Goal: Task Accomplishment & Management: Use online tool/utility

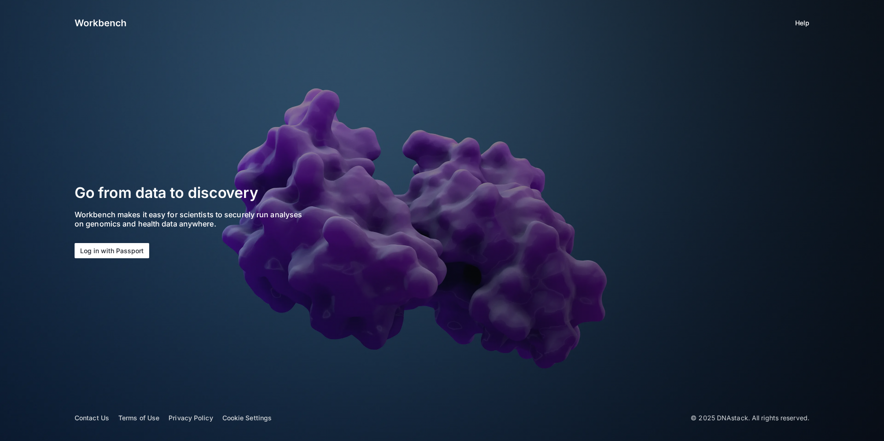
click at [111, 251] on button "Log in with Passport" at bounding box center [112, 250] width 75 height 15
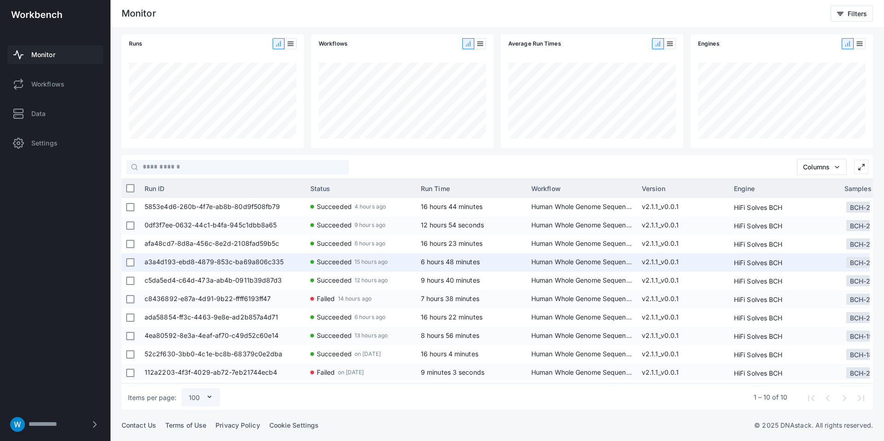
scroll to position [2, 0]
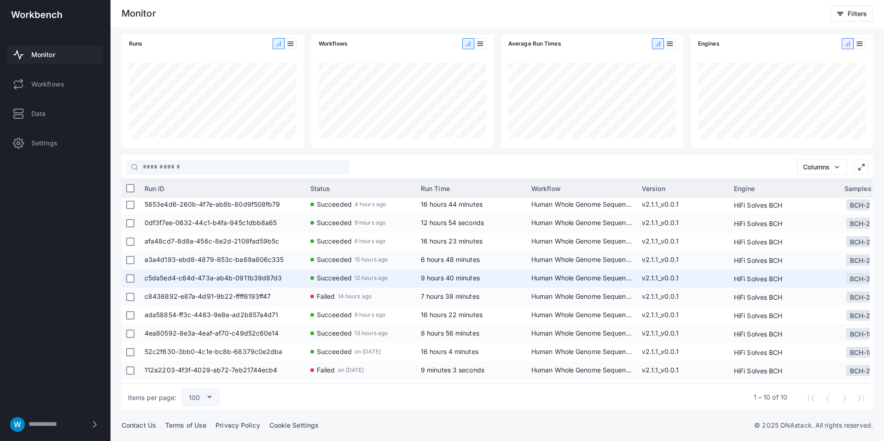
click at [279, 279] on span "c5da5ed4-c64d-473a-ab4b-0911b39d87d3" at bounding box center [223, 278] width 157 height 18
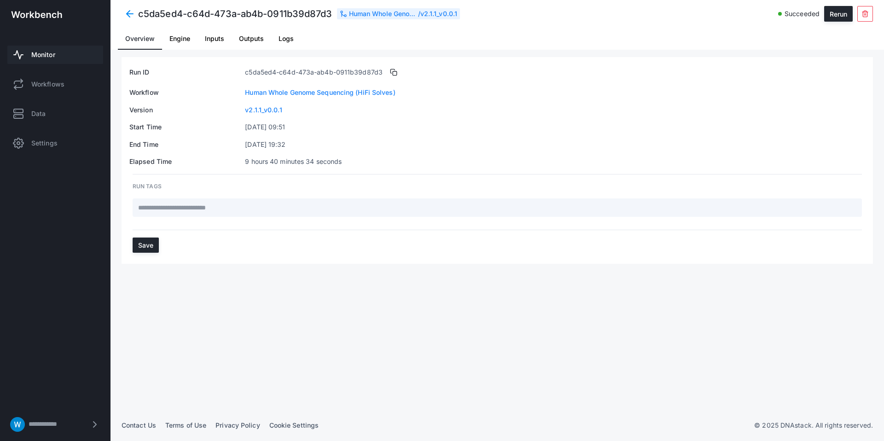
click at [293, 36] on span "Logs" at bounding box center [286, 38] width 15 height 6
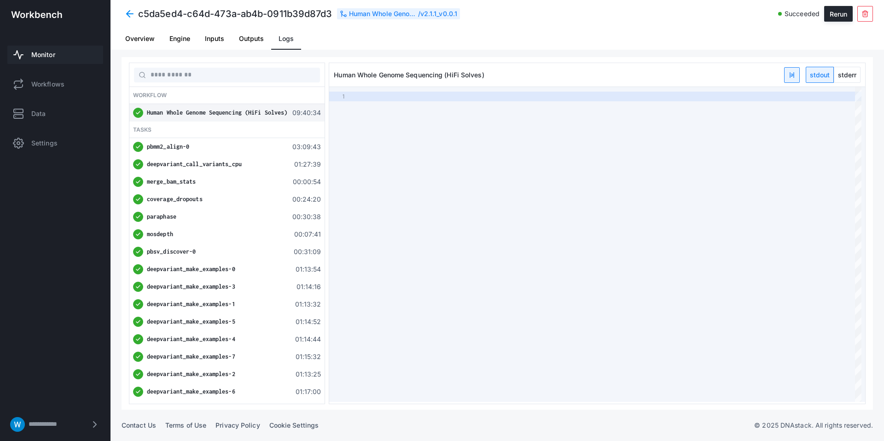
type textarea "**********"
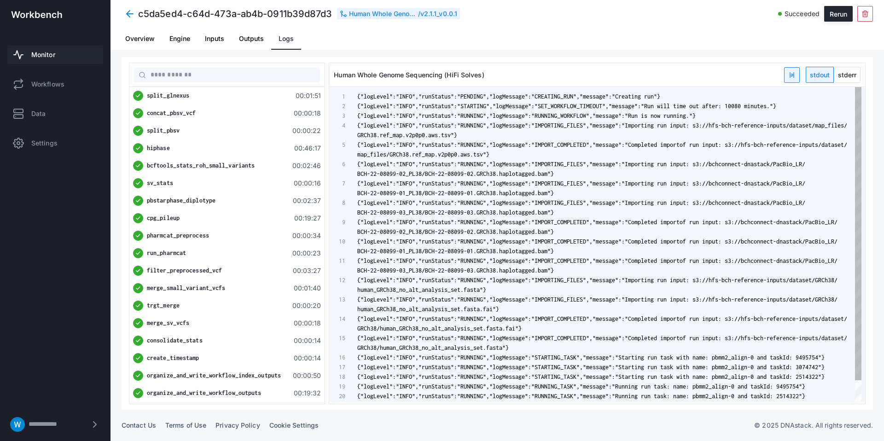
scroll to position [29, 0]
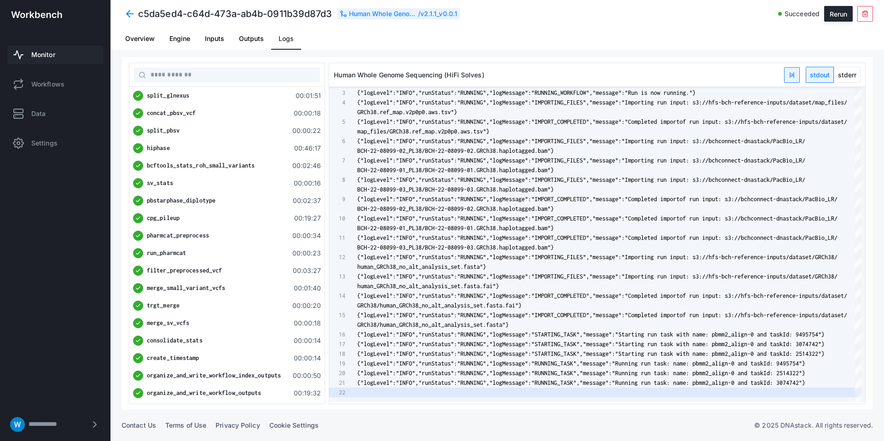
click at [256, 40] on span "Outputs" at bounding box center [251, 38] width 25 height 6
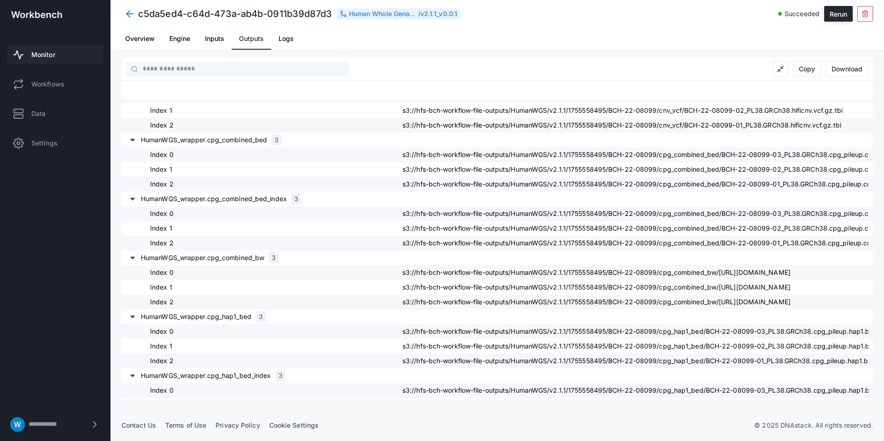
scroll to position [497, 0]
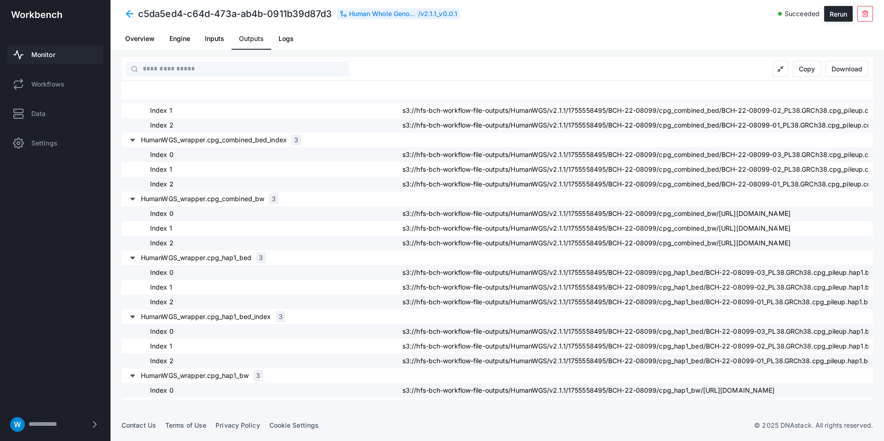
click at [128, 17] on span at bounding box center [130, 14] width 17 height 17
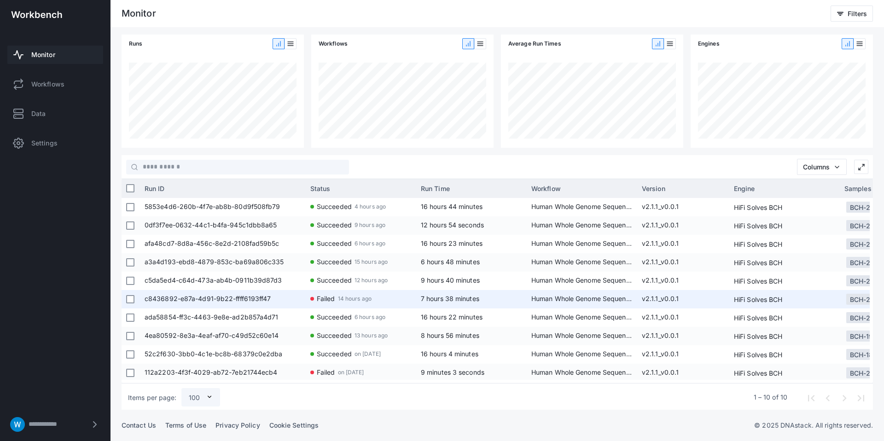
click at [261, 294] on span "c8436892-e87a-4d91-9b22-ffff6193ff47" at bounding box center [223, 299] width 157 height 18
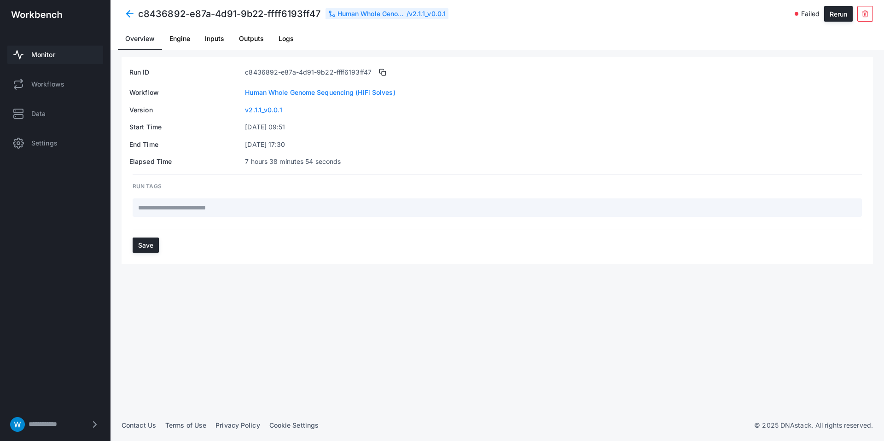
click at [284, 41] on span "Logs" at bounding box center [286, 38] width 15 height 6
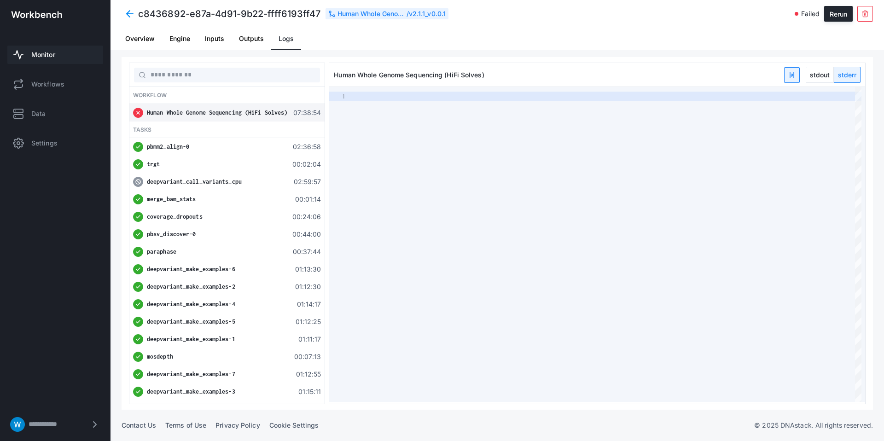
type textarea "**********"
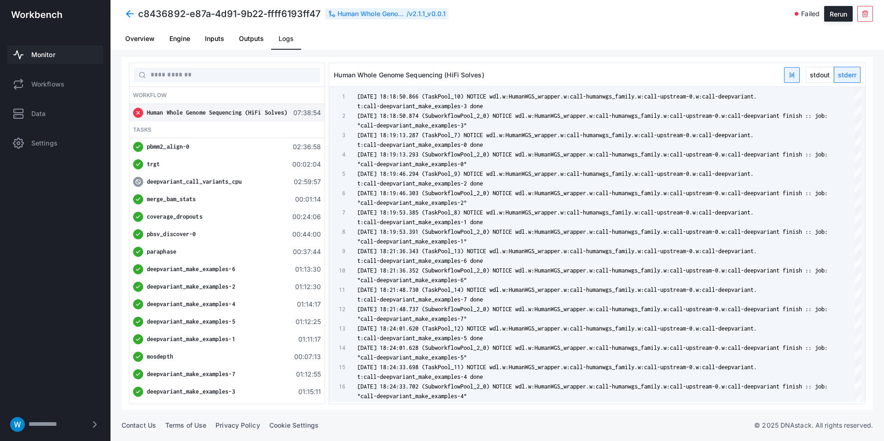
click at [216, 178] on span "deepvariant_call_variants_cpu" at bounding box center [194, 181] width 95 height 7
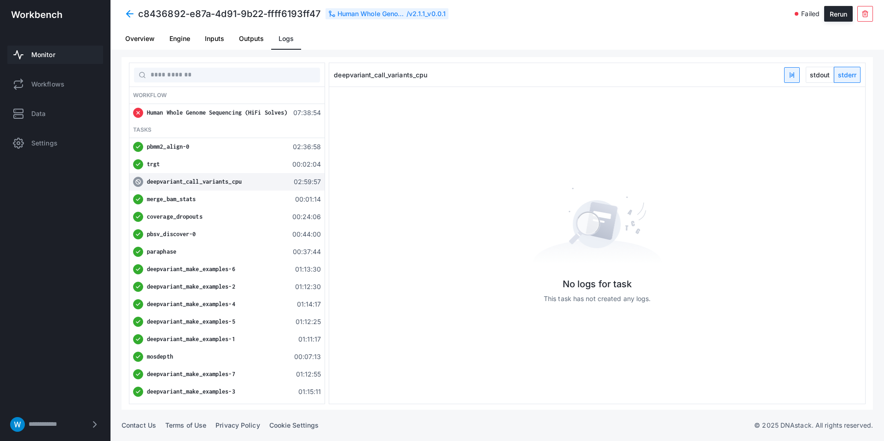
click at [216, 178] on span "deepvariant_call_variants_cpu" at bounding box center [194, 181] width 95 height 7
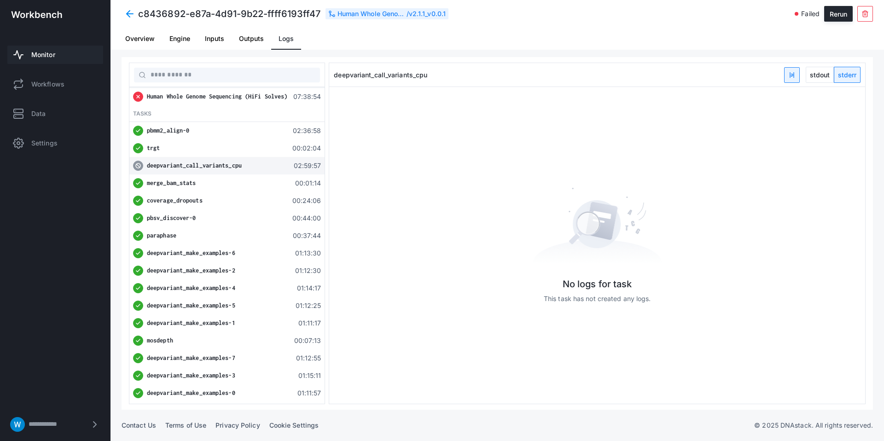
click at [251, 42] on span "Outputs" at bounding box center [251, 38] width 25 height 6
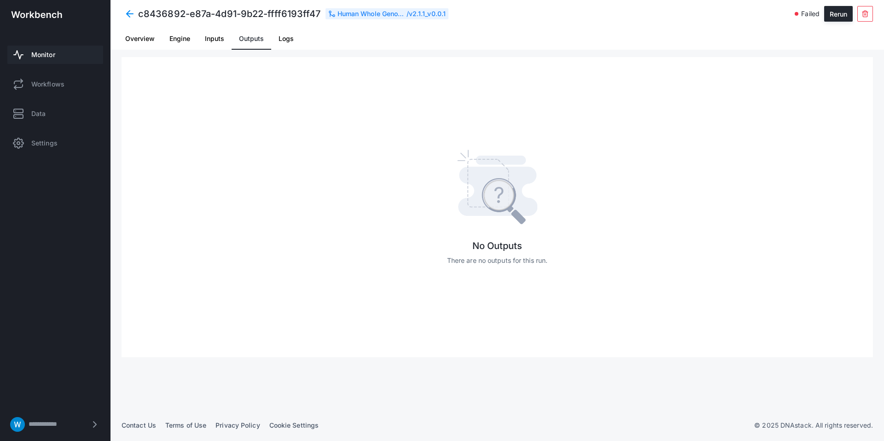
click at [251, 42] on span "Outputs" at bounding box center [251, 38] width 25 height 6
click at [219, 43] on span "Inputs" at bounding box center [214, 39] width 19 height 22
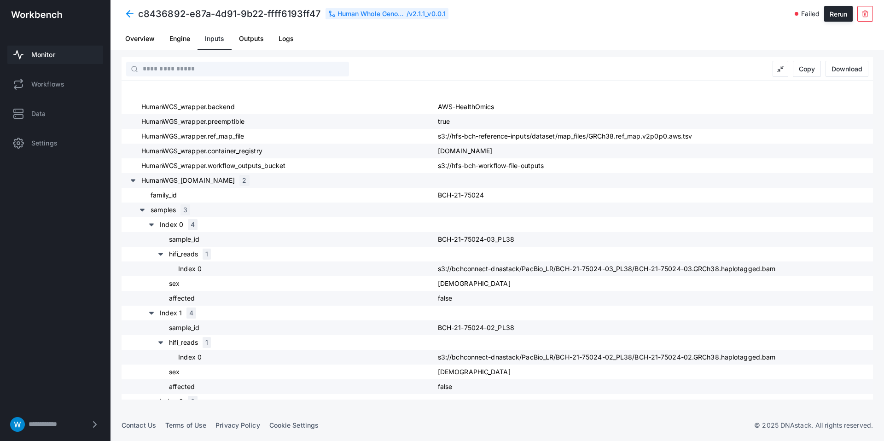
click at [286, 42] on span "Logs" at bounding box center [286, 39] width 15 height 22
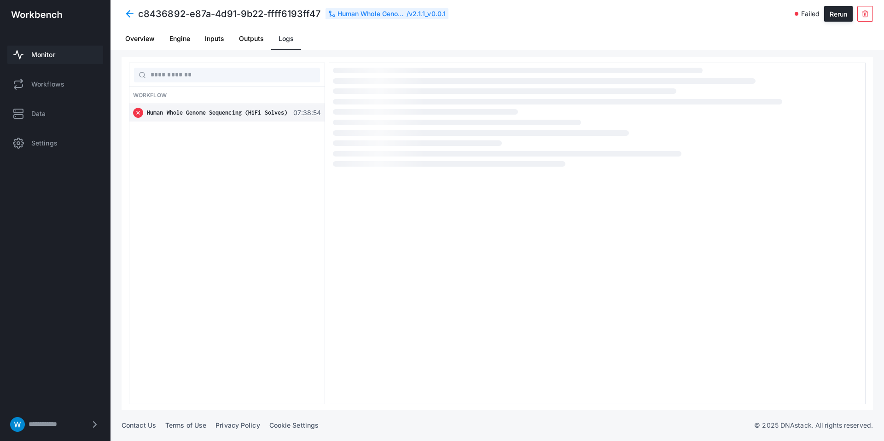
click at [286, 42] on span "Logs" at bounding box center [286, 39] width 15 height 22
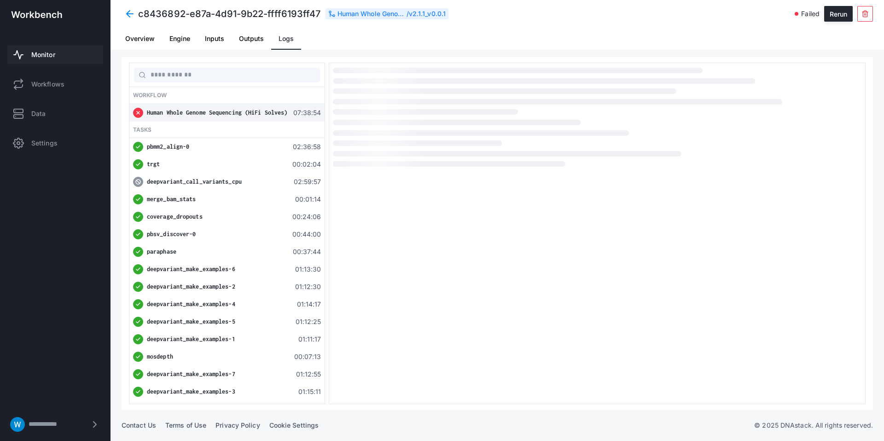
click at [252, 111] on span "Human Whole Genome Sequencing (HiFi Solves)" at bounding box center [217, 112] width 140 height 7
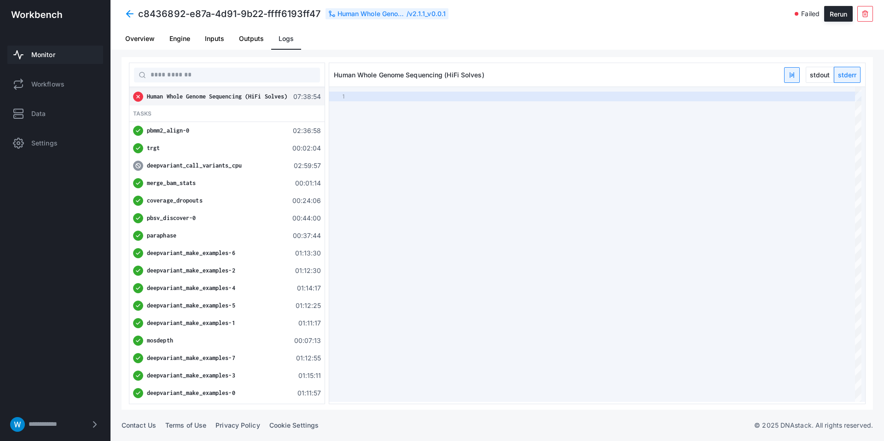
type textarea "**********"
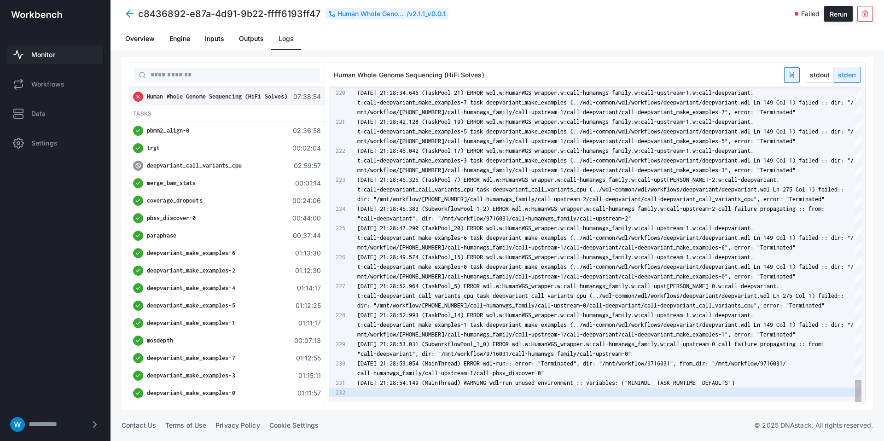
scroll to position [29, 0]
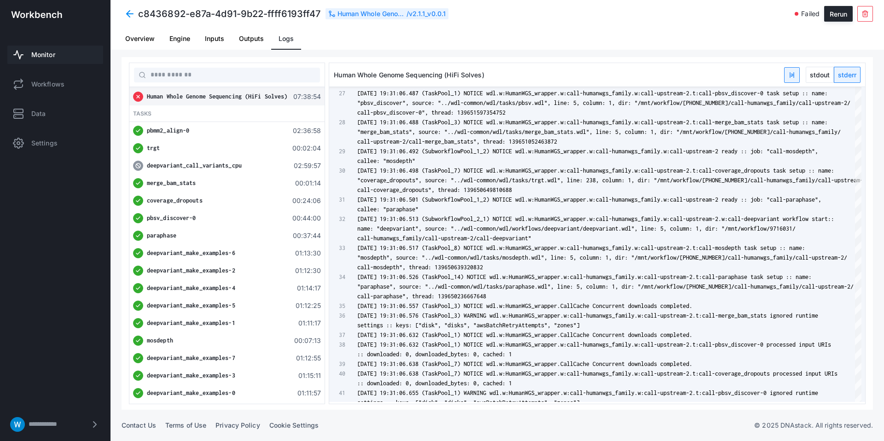
click at [125, 13] on span at bounding box center [130, 14] width 17 height 17
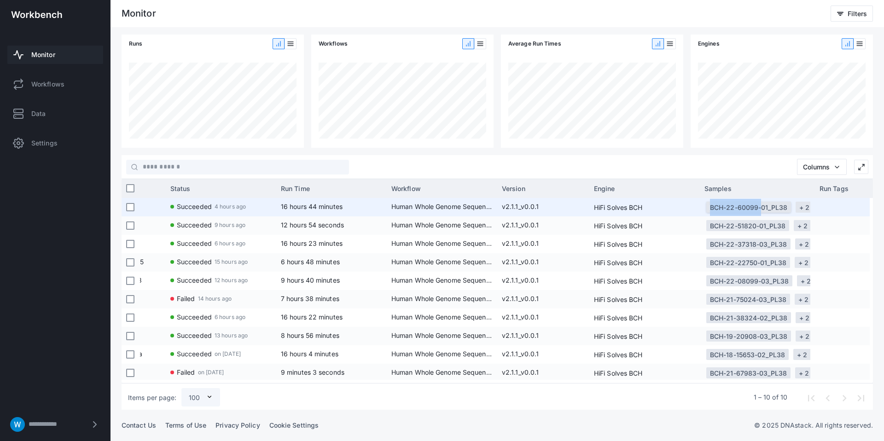
drag, startPoint x: 698, startPoint y: 208, endPoint x: 759, endPoint y: 208, distance: 60.8
click at [758, 207] on div "5853e4d6-260b-4f7e-ab8b-80d9f508fb79 Succeeded 4 hours ago 16 hours 44 minutes …" at bounding box center [617, 207] width 1234 height 18
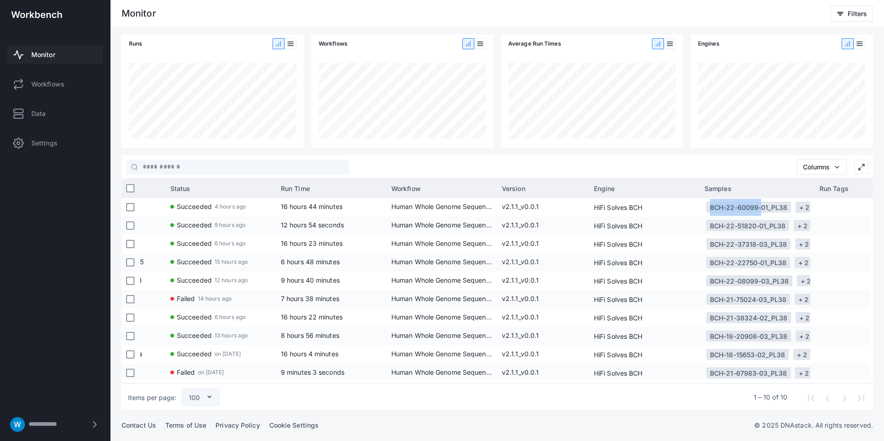
copy div "BCH-22-60099"
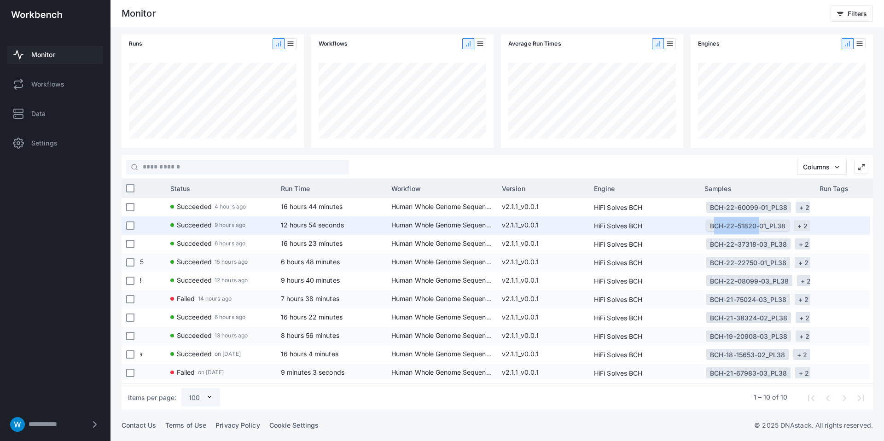
drag, startPoint x: 711, startPoint y: 226, endPoint x: 757, endPoint y: 227, distance: 45.6
click at [757, 227] on div "BCH-22-51820-01_PL38" at bounding box center [748, 225] width 76 height 17
copy div "BCH-22-51820"
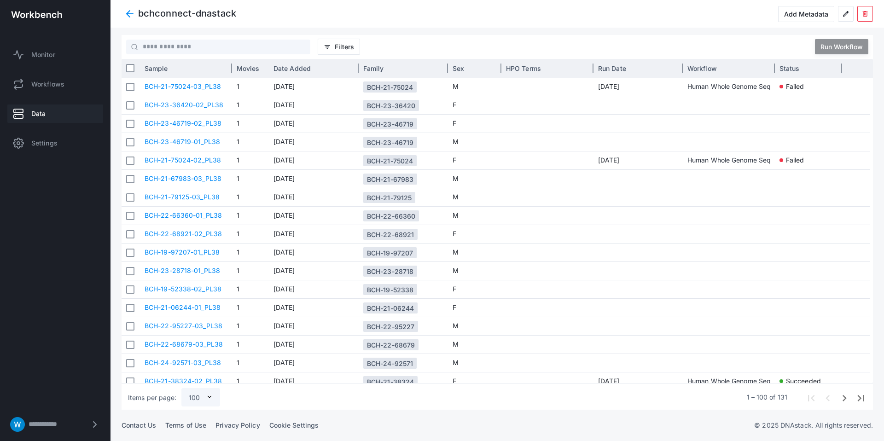
click at [788, 66] on span "Status" at bounding box center [790, 68] width 20 height 8
click at [788, 68] on span "Status" at bounding box center [790, 68] width 20 height 8
drag, startPoint x: 788, startPoint y: 68, endPoint x: 543, endPoint y: 67, distance: 245.0
click at [788, 68] on span "Status" at bounding box center [790, 68] width 20 height 8
click at [338, 46] on span "Filters" at bounding box center [344, 47] width 19 height 8
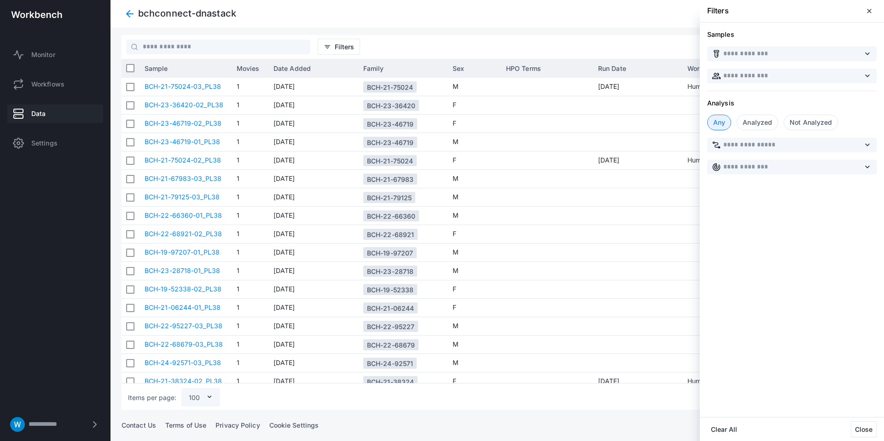
click at [767, 121] on div "Analyzed" at bounding box center [757, 123] width 41 height 16
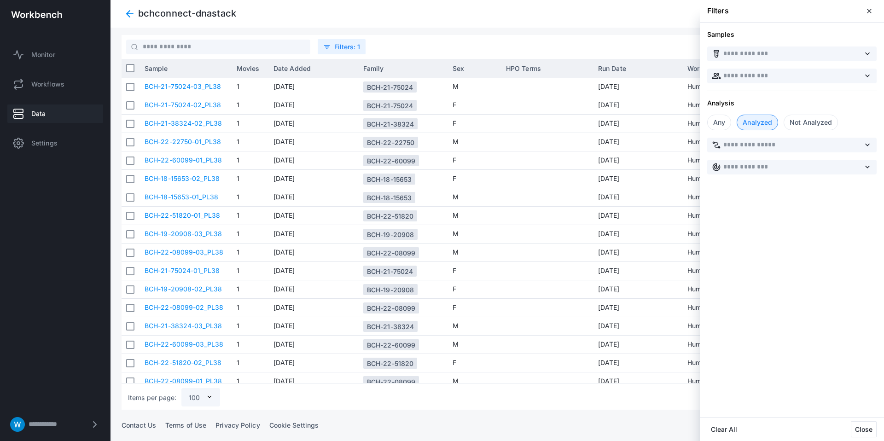
click at [551, 205] on div at bounding box center [498, 220] width 774 height 441
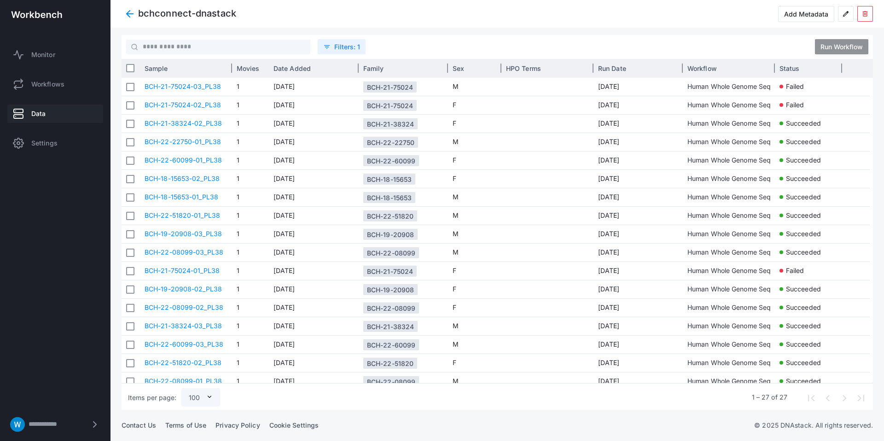
click at [157, 69] on span "Sample" at bounding box center [156, 68] width 23 height 8
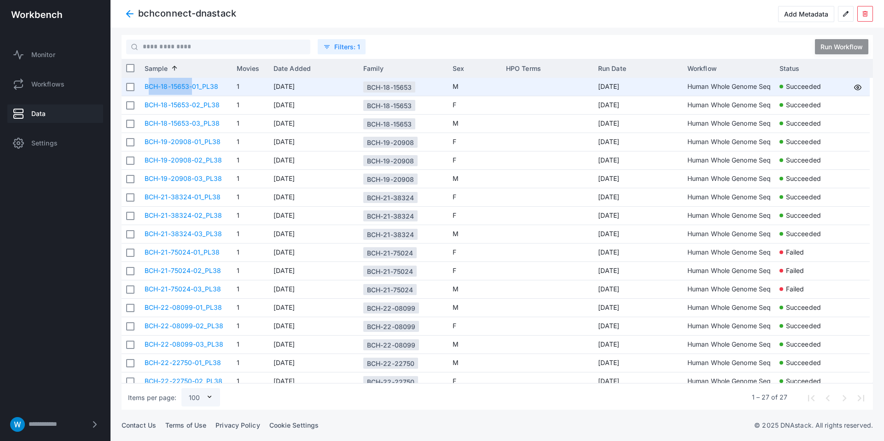
drag, startPoint x: 144, startPoint y: 87, endPoint x: 195, endPoint y: 87, distance: 50.7
click at [190, 88] on link "BCH-18-15653-01_PL38" at bounding box center [182, 86] width 74 height 8
copy link "BCH-18-15653"
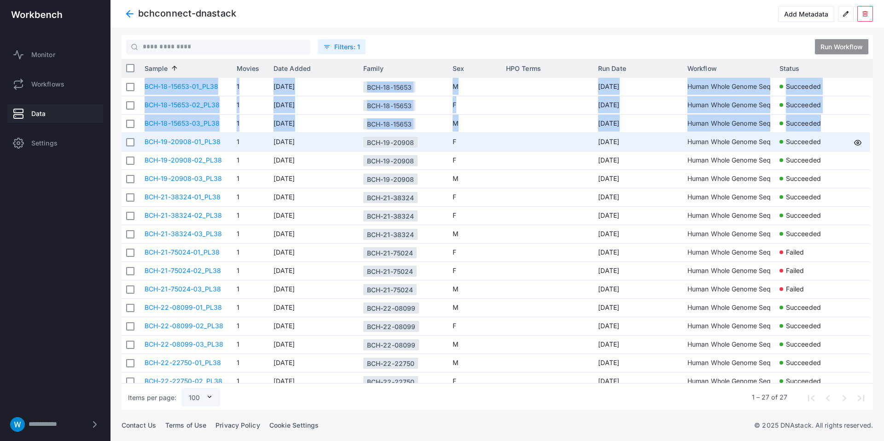
click at [142, 141] on div "BCH-18-15653-01_PL38 1 Jun 25, 2025 BCH-18-15653 M Aug 15, 2025 Human Whole Gen…" at bounding box center [496, 230] width 748 height 305
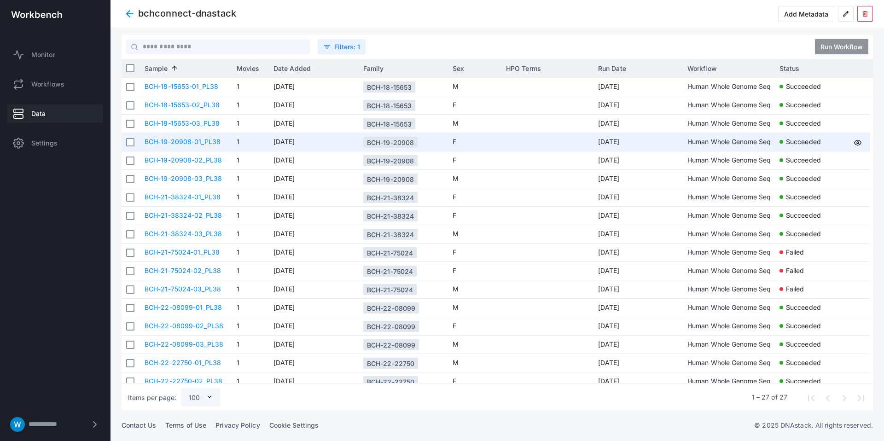
click at [428, 143] on app-col-family-cell-renderer "BCH-19-20908" at bounding box center [403, 145] width 80 height 25
drag, startPoint x: 427, startPoint y: 143, endPoint x: 418, endPoint y: 136, distance: 10.9
click at [364, 143] on app-col-family-cell-renderer "BCH-19-20908" at bounding box center [403, 145] width 80 height 25
copy div "BCH-19-20908"
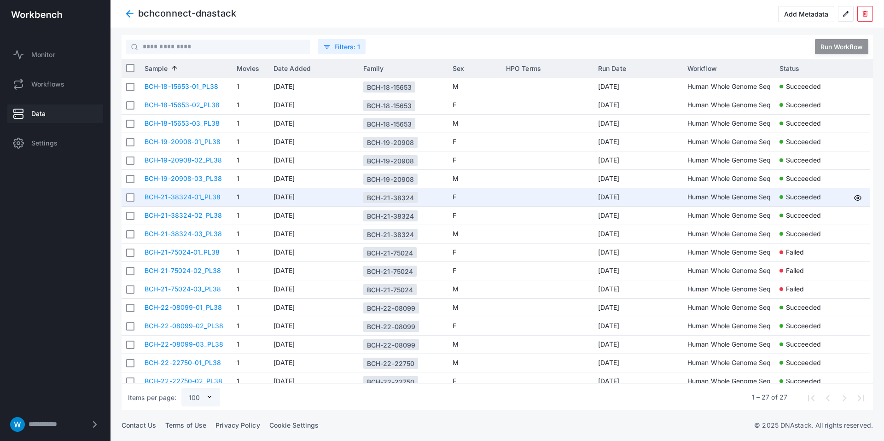
drag, startPoint x: 414, startPoint y: 197, endPoint x: 394, endPoint y: 174, distance: 30.7
click at [359, 197] on div "BCH-21-38324" at bounding box center [403, 197] width 89 height 18
copy div "BCH-21-38324"
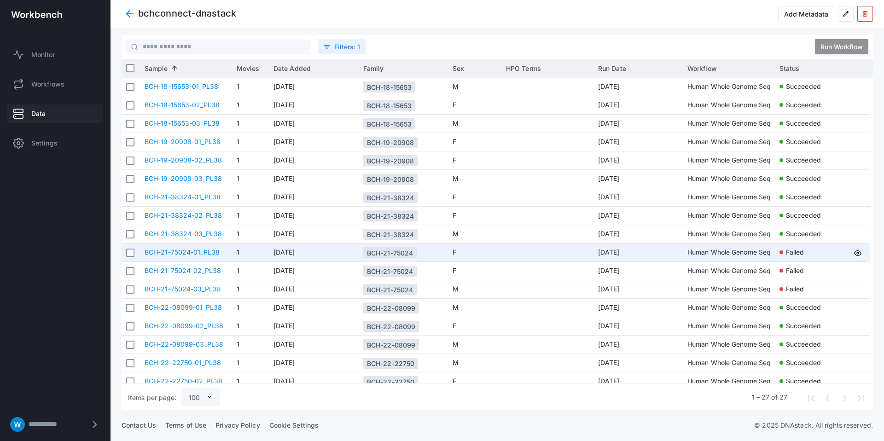
drag, startPoint x: 415, startPoint y: 255, endPoint x: 365, endPoint y: 255, distance: 50.2
click at [365, 255] on div "BCH-21-75024" at bounding box center [389, 252] width 53 height 11
copy div "BCH-21-75024"
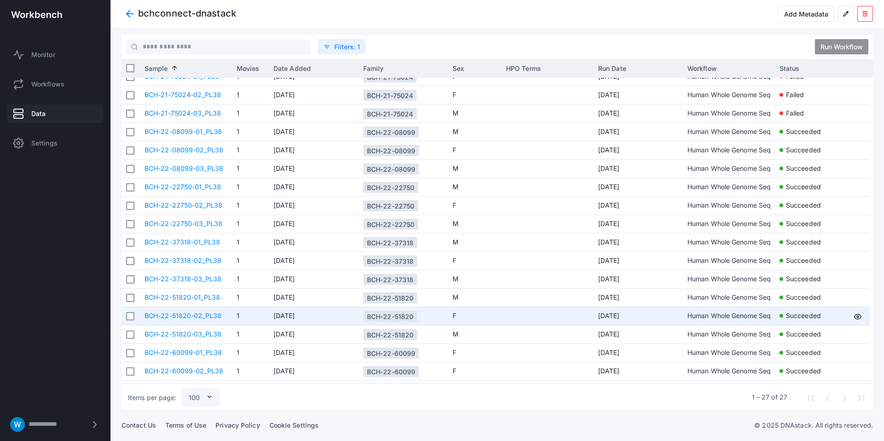
scroll to position [176, 0]
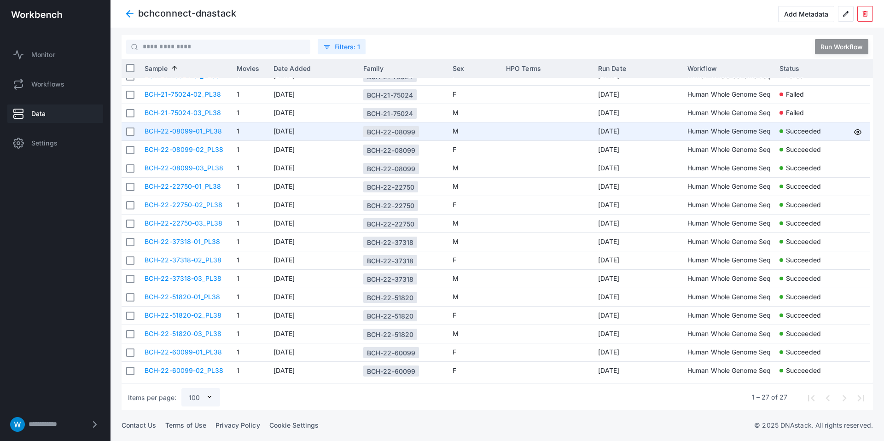
copy div "BCH-22-08099"
drag, startPoint x: 419, startPoint y: 132, endPoint x: 366, endPoint y: 131, distance: 53.9
click at [366, 133] on app-col-family-cell-renderer "BCH-22-08099" at bounding box center [403, 134] width 80 height 25
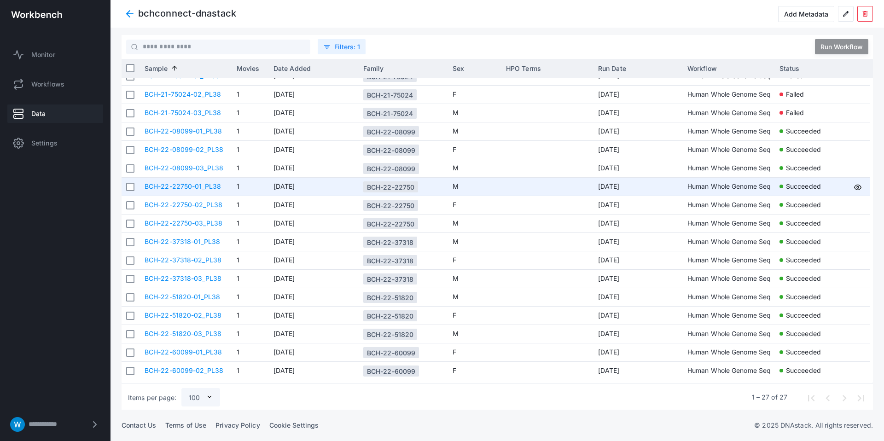
drag, startPoint x: 415, startPoint y: 188, endPoint x: 367, endPoint y: 188, distance: 47.9
click at [366, 187] on div "BCH-22-22750" at bounding box center [390, 186] width 55 height 11
copy div "BCH-22-22750"
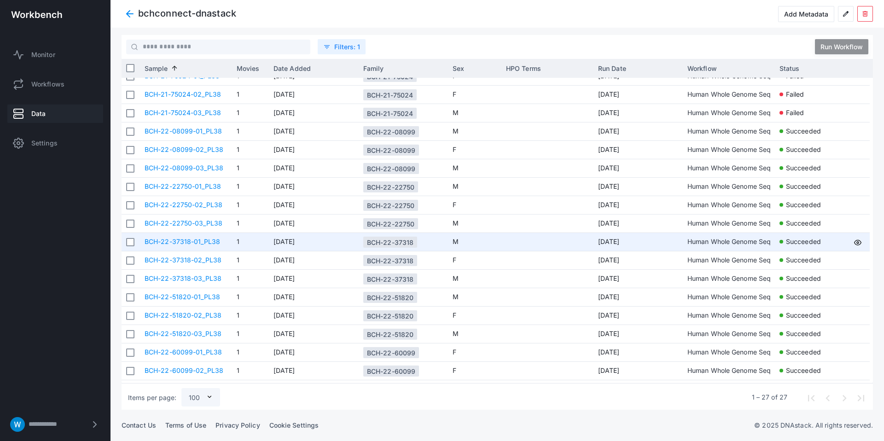
drag, startPoint x: 415, startPoint y: 242, endPoint x: 367, endPoint y: 243, distance: 47.9
click at [368, 244] on div "BCH-22-37318" at bounding box center [390, 242] width 54 height 11
copy div "BCH-22-37318"
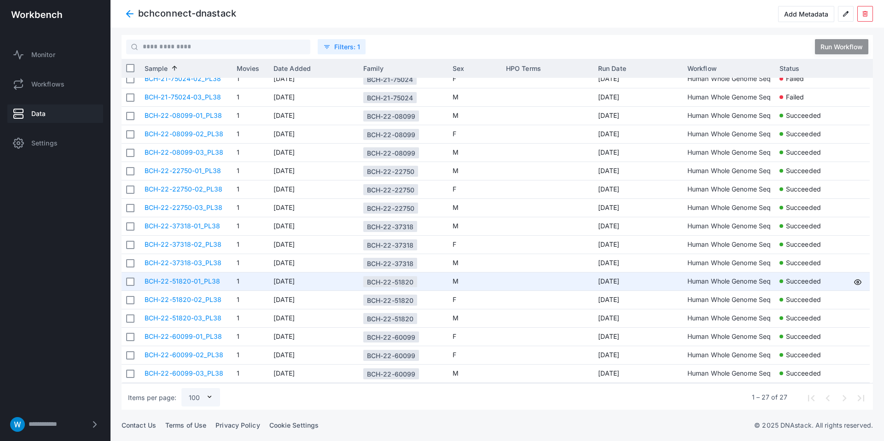
drag, startPoint x: 415, startPoint y: 282, endPoint x: 384, endPoint y: 285, distance: 31.5
click at [366, 283] on div "BCH-22-51820" at bounding box center [390, 281] width 54 height 11
copy div "BCH-22-51820"
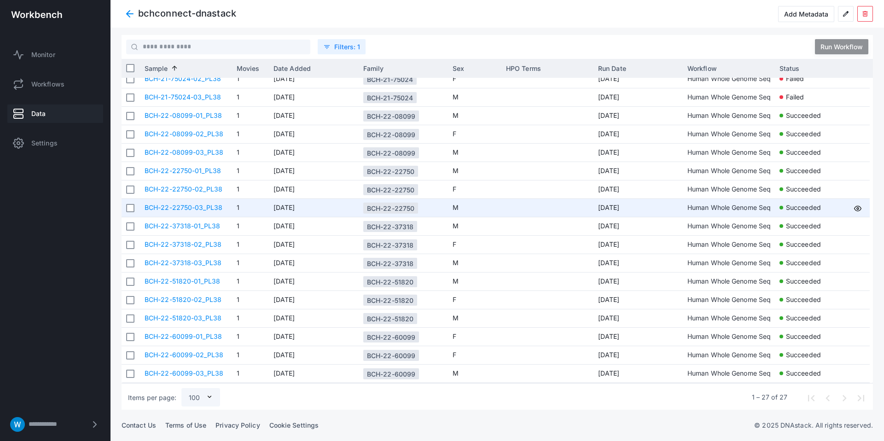
scroll to position [0, 0]
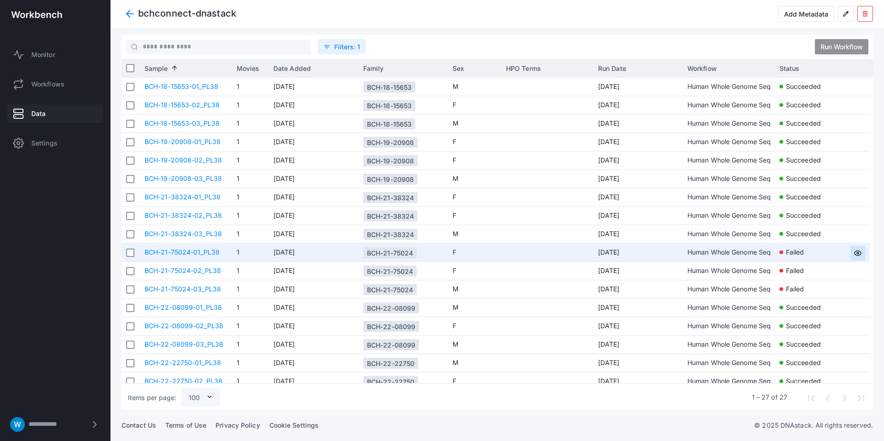
click at [856, 251] on use at bounding box center [858, 253] width 7 height 5
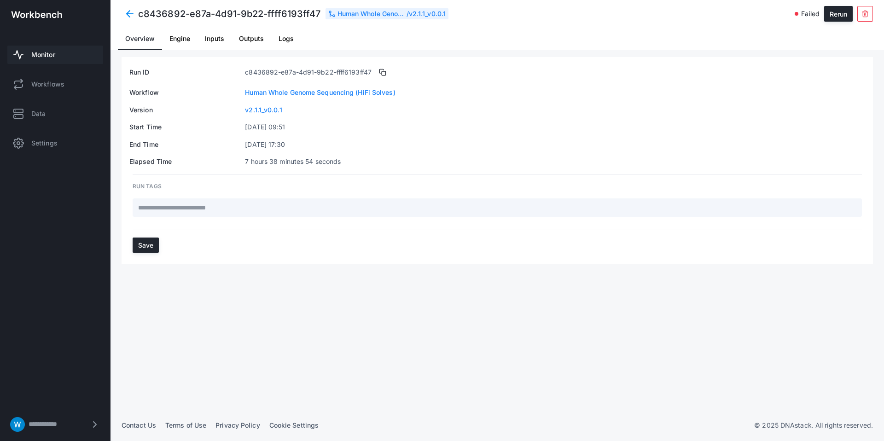
click at [173, 36] on span "Engine" at bounding box center [179, 38] width 21 height 6
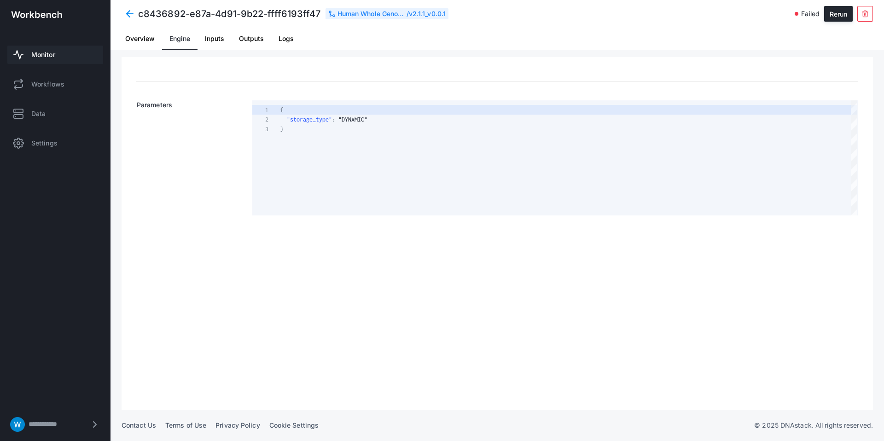
scroll to position [19, 0]
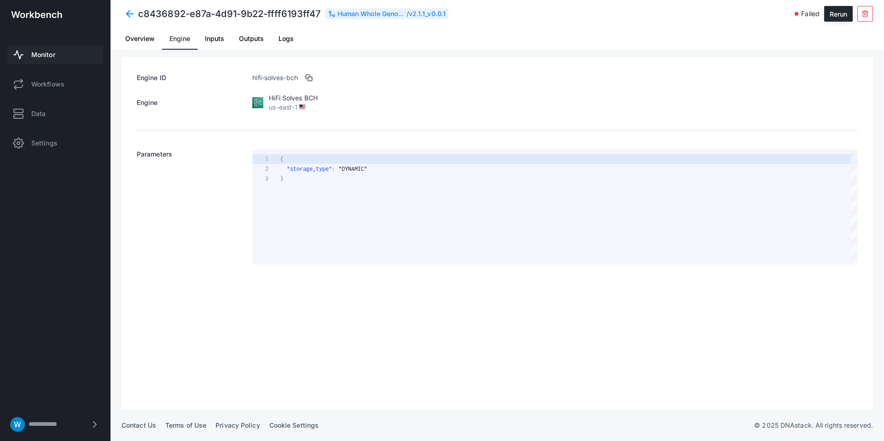
click at [240, 38] on span "Outputs" at bounding box center [251, 38] width 25 height 6
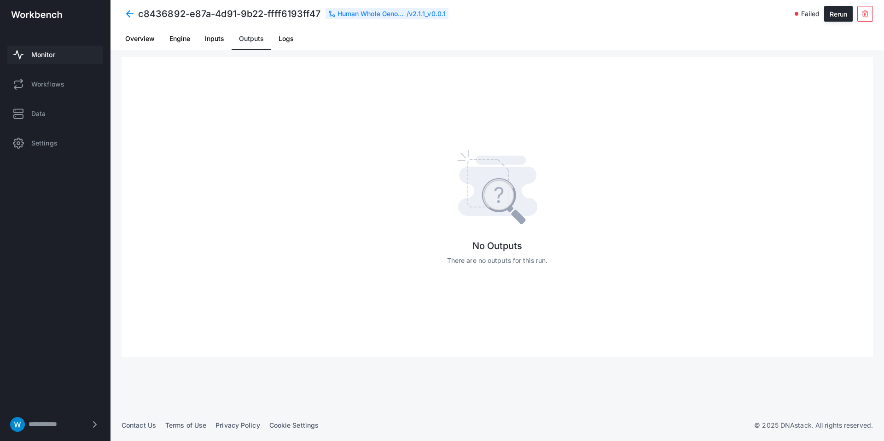
click at [287, 44] on span "Logs" at bounding box center [286, 39] width 15 height 22
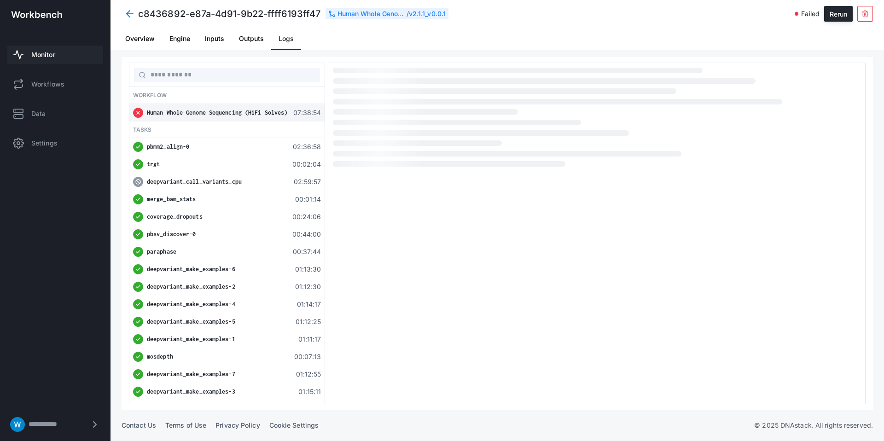
click at [214, 175] on div "deepvariant_call_variants_cpu 02:59:57" at bounding box center [226, 181] width 195 height 17
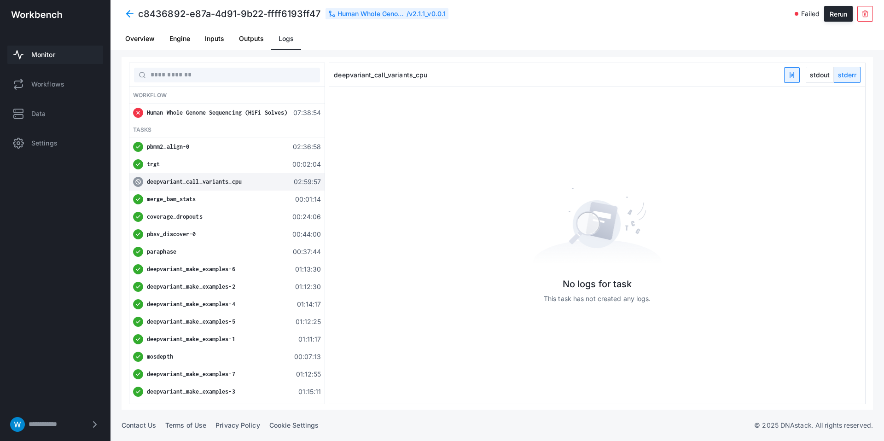
click at [857, 81] on span "stderr" at bounding box center [847, 74] width 26 height 15
click at [816, 75] on span "stdout" at bounding box center [819, 74] width 27 height 15
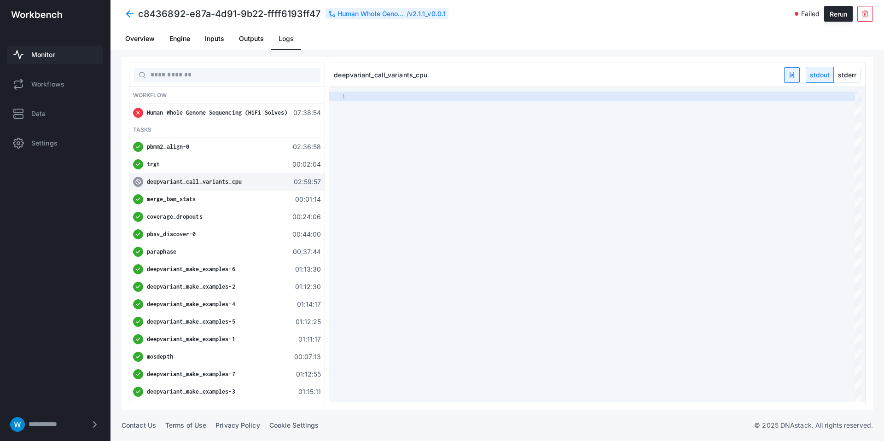
type textarea "**********"
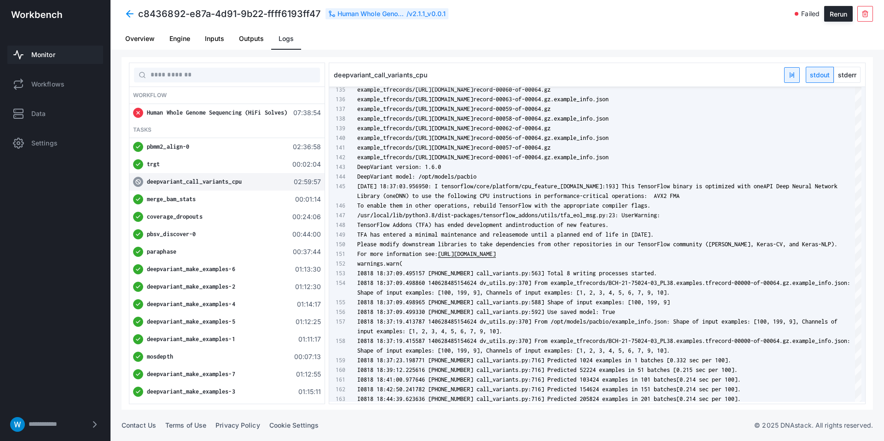
click at [204, 41] on link "Inputs" at bounding box center [215, 39] width 34 height 22
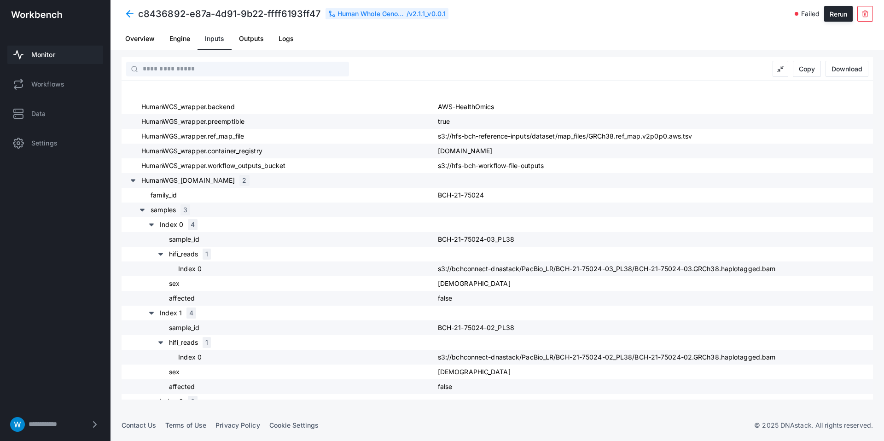
click at [182, 37] on span "Engine" at bounding box center [179, 38] width 21 height 6
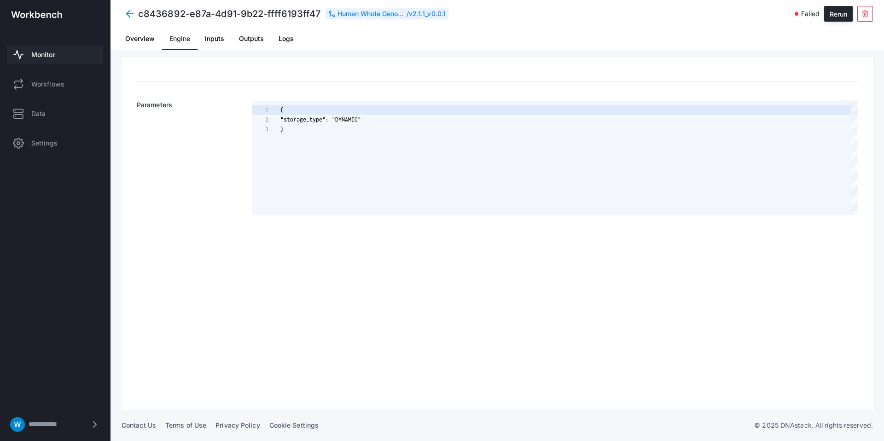
scroll to position [19, 0]
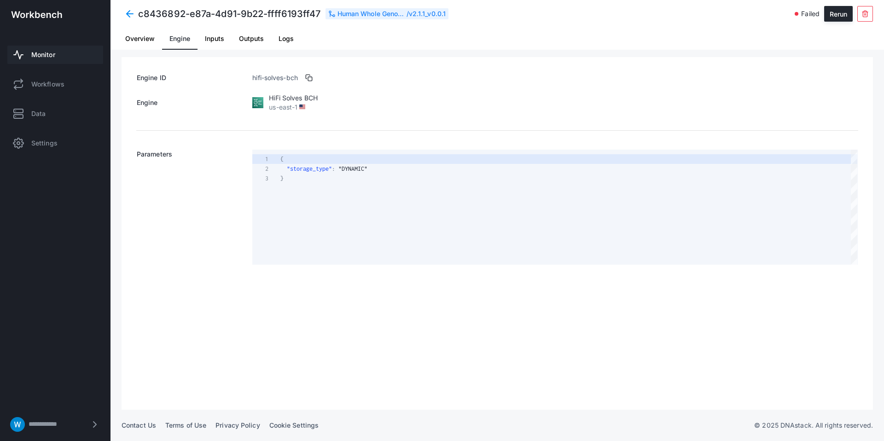
click at [160, 38] on link "Overview" at bounding box center [140, 39] width 44 height 22
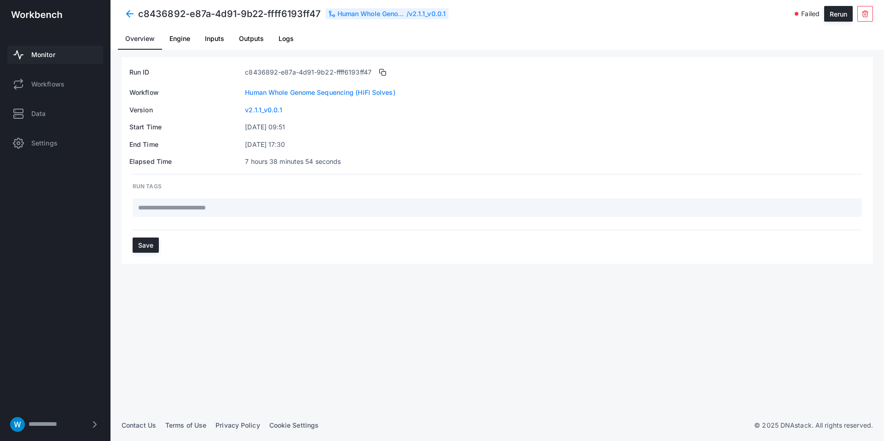
click at [225, 40] on link "Inputs" at bounding box center [215, 39] width 34 height 22
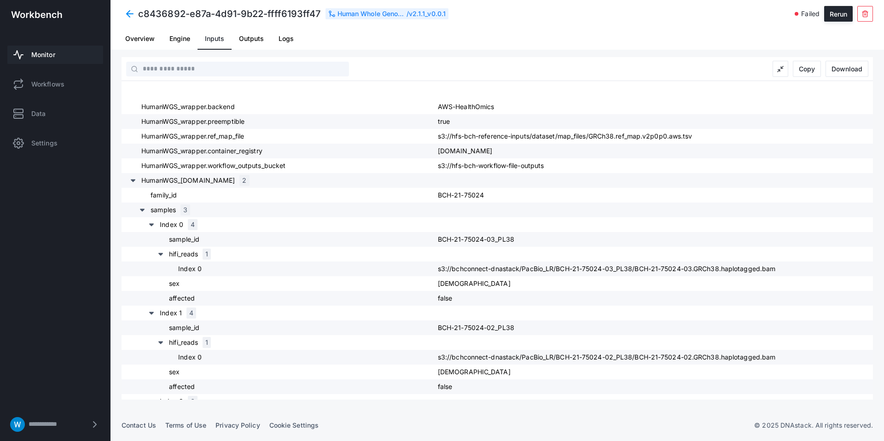
click at [128, 9] on span at bounding box center [130, 14] width 17 height 17
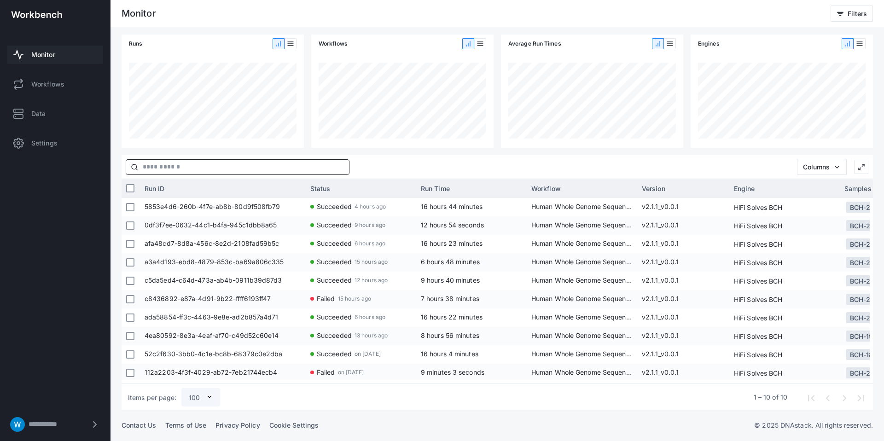
click at [203, 168] on input "text" at bounding box center [243, 167] width 211 height 15
paste input "**********"
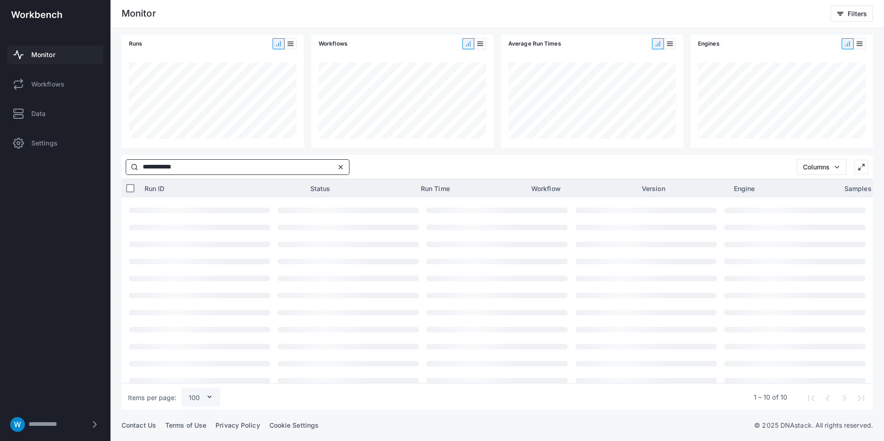
type input "**********"
click at [212, 167] on input "**********" at bounding box center [236, 167] width 197 height 15
click at [57, 85] on span "Workflows" at bounding box center [47, 84] width 33 height 9
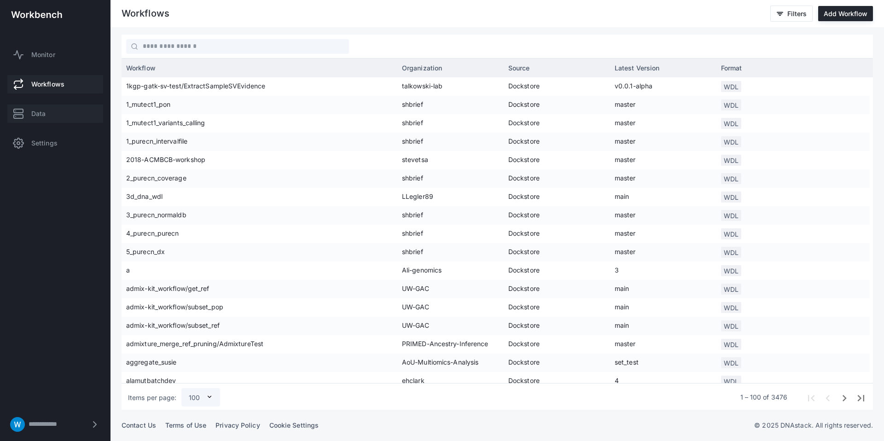
click at [56, 114] on link "Data" at bounding box center [55, 114] width 96 height 18
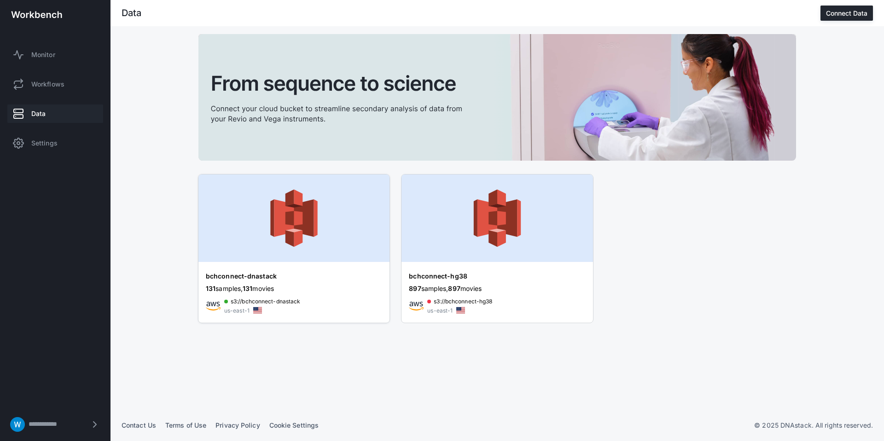
click at [286, 254] on img at bounding box center [293, 218] width 191 height 87
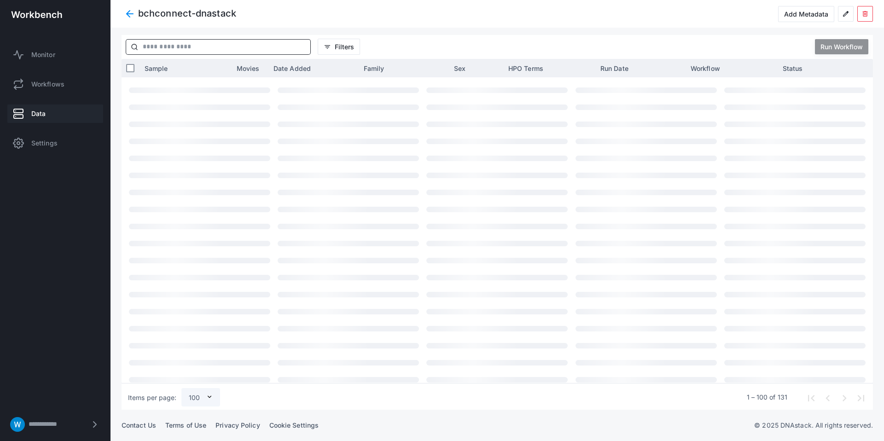
click at [222, 46] on input "text" at bounding box center [224, 47] width 172 height 15
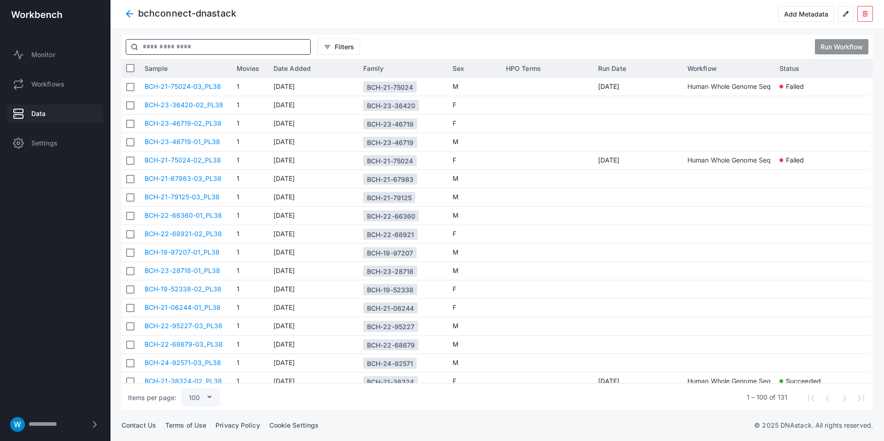
paste input "**********"
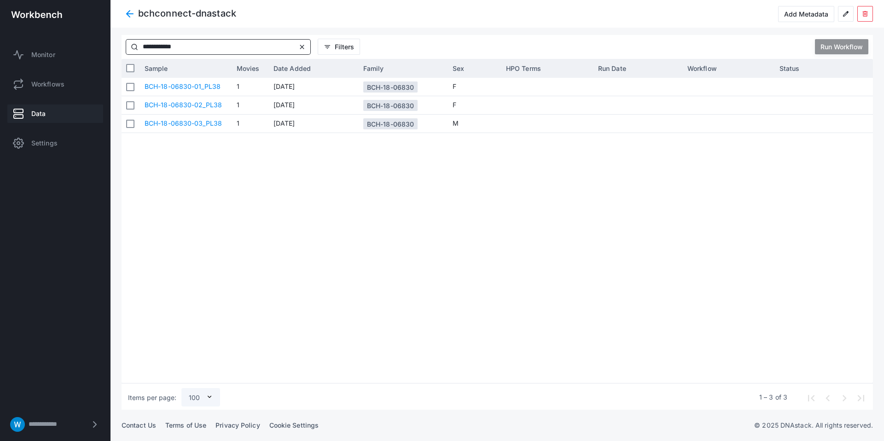
type input "**********"
click at [838, 47] on div "Run Workflow" at bounding box center [842, 47] width 42 height 8
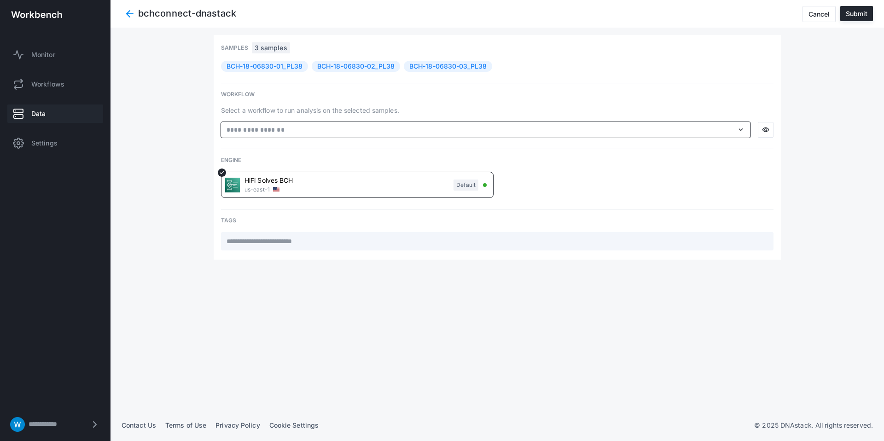
click at [396, 133] on input "text" at bounding box center [480, 130] width 508 height 10
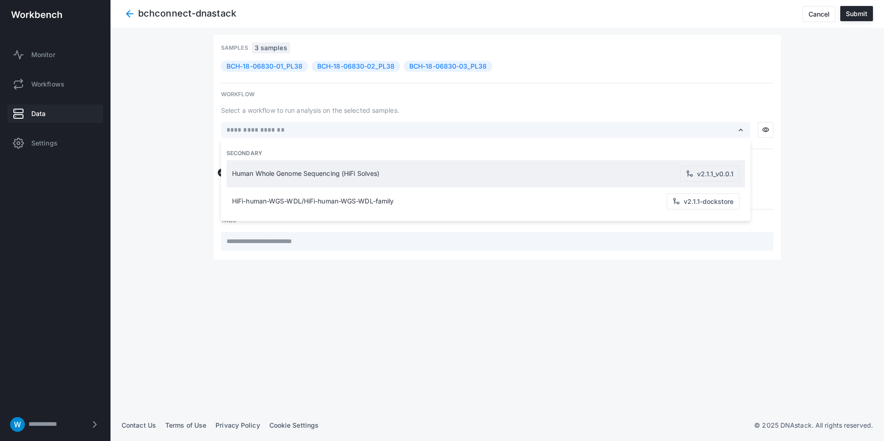
click at [336, 168] on div "Human Whole Genome Sequencing (HiFi Solves) v2.1.1_v0.0.1" at bounding box center [485, 173] width 511 height 27
type input "**********"
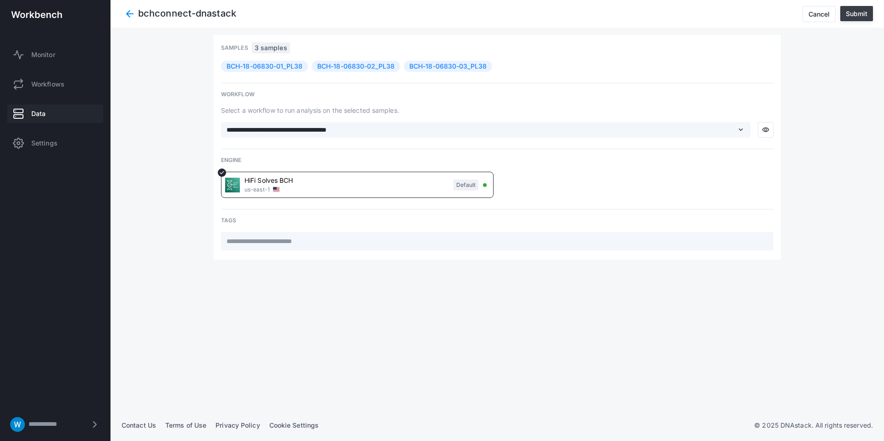
click at [858, 18] on button "Submit" at bounding box center [856, 13] width 33 height 15
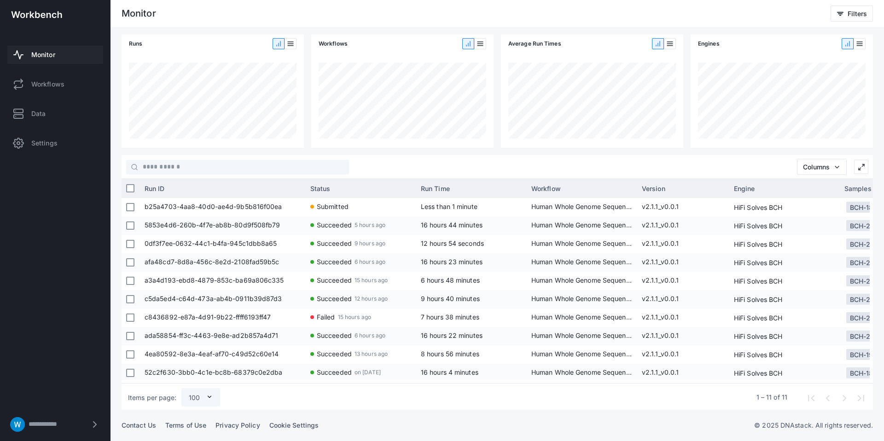
click at [39, 63] on link "Monitor" at bounding box center [55, 55] width 96 height 18
click at [47, 113] on link "Data" at bounding box center [55, 114] width 96 height 18
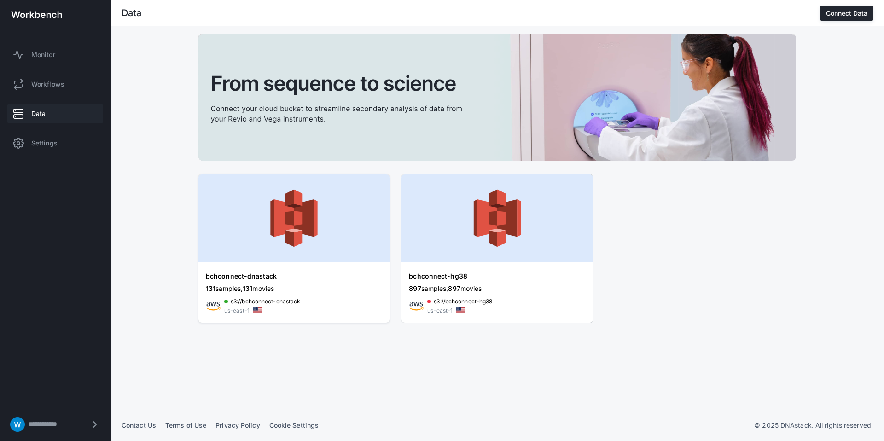
click at [261, 245] on img at bounding box center [293, 218] width 191 height 87
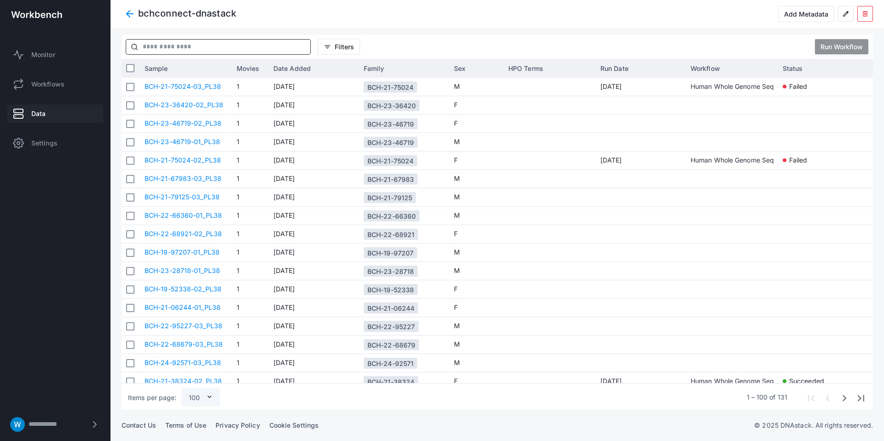
click at [183, 41] on input "text" at bounding box center [224, 47] width 172 height 15
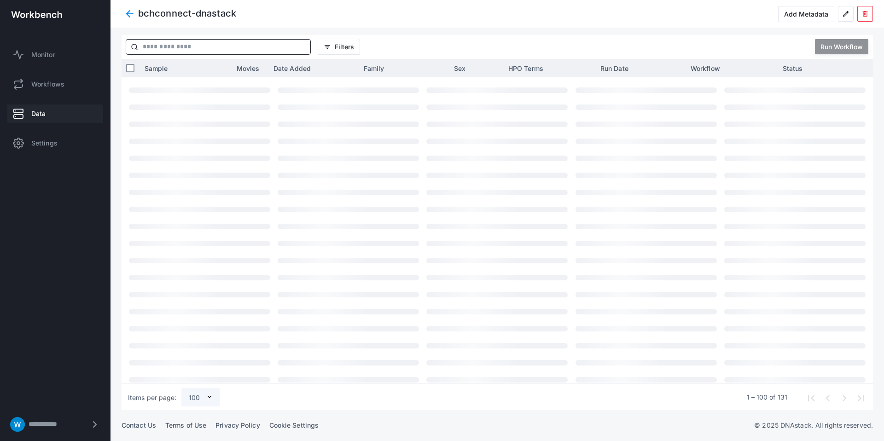
click at [182, 47] on input "text" at bounding box center [224, 47] width 172 height 15
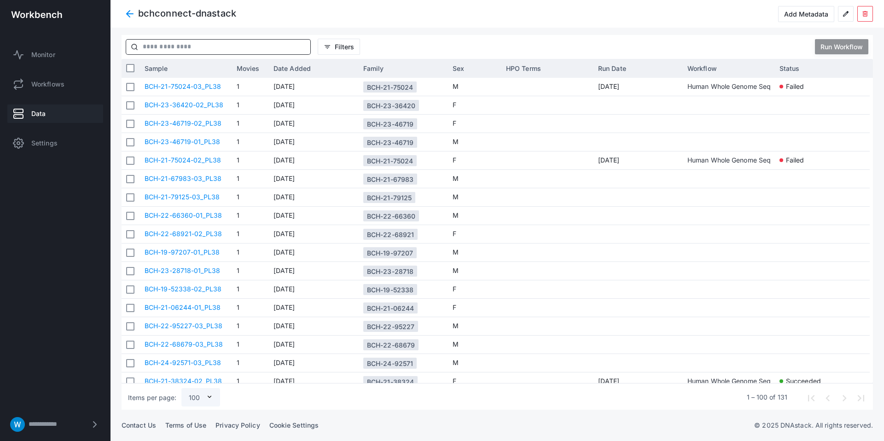
paste input "**********"
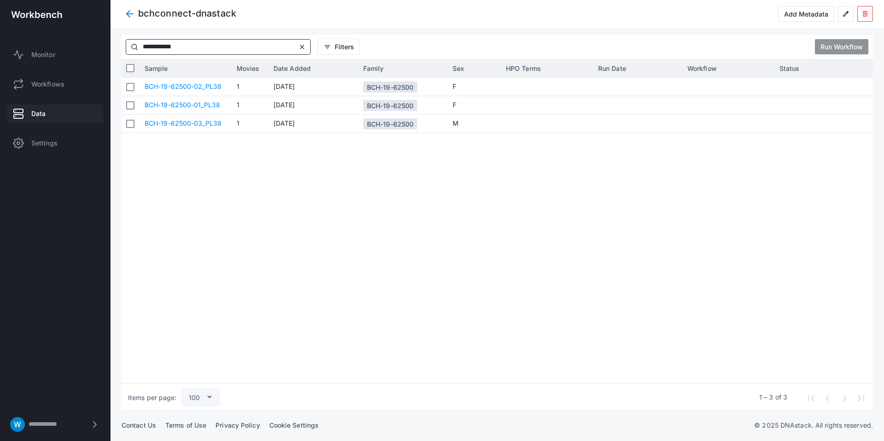
type input "**********"
click at [136, 66] on div at bounding box center [131, 68] width 18 height 18
click at [845, 46] on div "Run Workflow" at bounding box center [842, 47] width 42 height 8
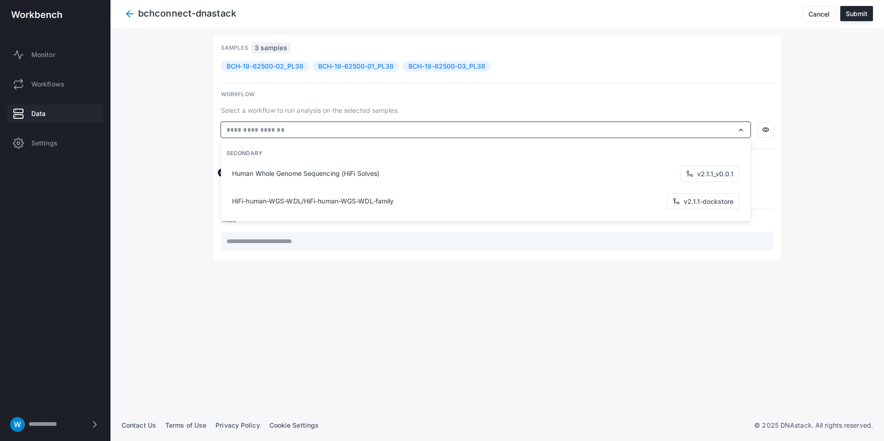
click at [372, 128] on input "text" at bounding box center [480, 130] width 508 height 10
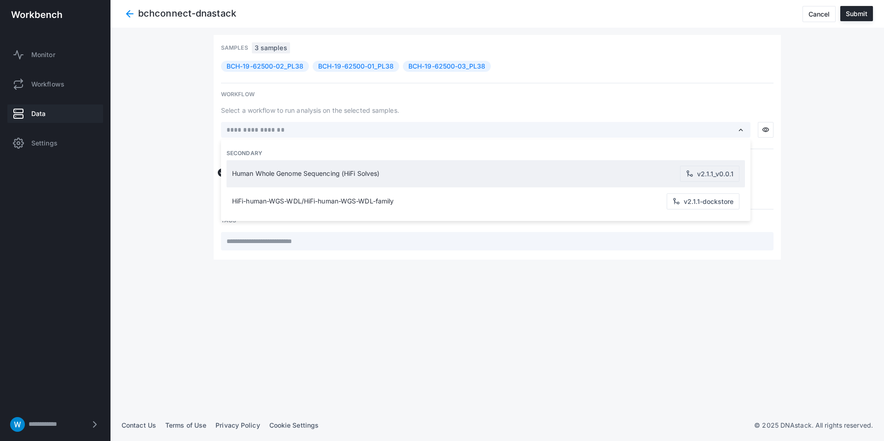
click at [302, 175] on span "Human Whole Genome Sequencing (HiFi Solves)" at bounding box center [456, 174] width 448 height 8
type input "**********"
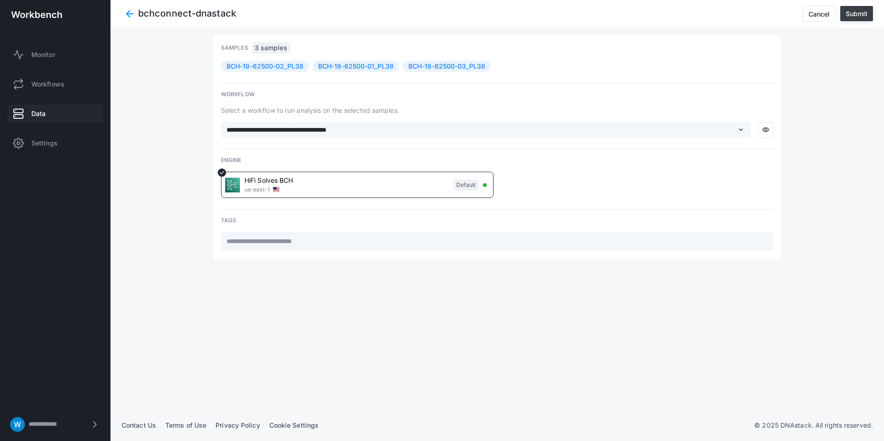
click at [858, 17] on div "Submit" at bounding box center [857, 14] width 22 height 8
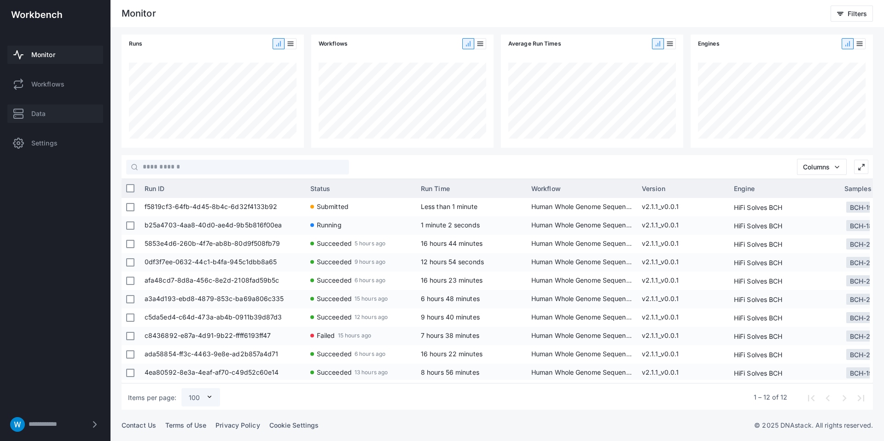
click at [32, 111] on span "Data" at bounding box center [38, 113] width 14 height 9
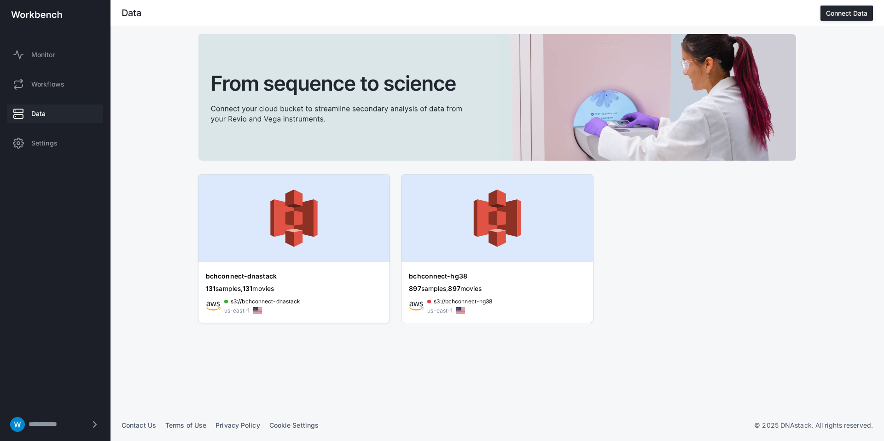
click at [293, 207] on img at bounding box center [293, 218] width 191 height 87
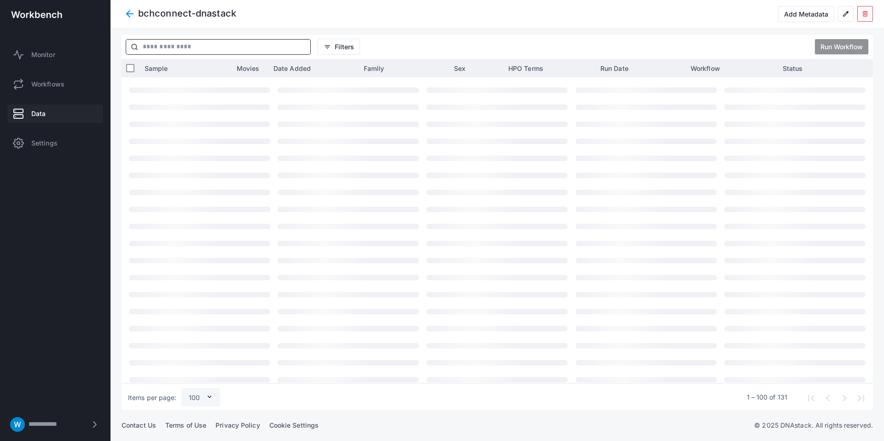
click at [209, 45] on input "text" at bounding box center [224, 47] width 172 height 15
paste input "**********"
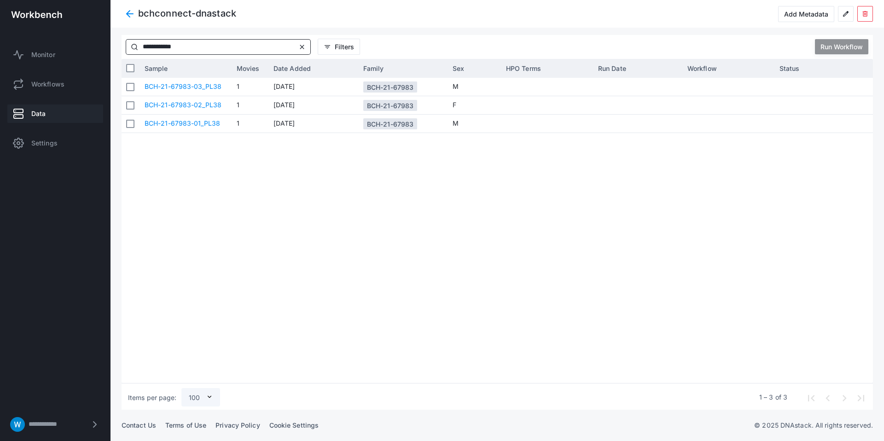
type input "**********"
click at [125, 65] on div at bounding box center [131, 68] width 18 height 18
click at [848, 44] on div "Run Workflow" at bounding box center [842, 47] width 42 height 8
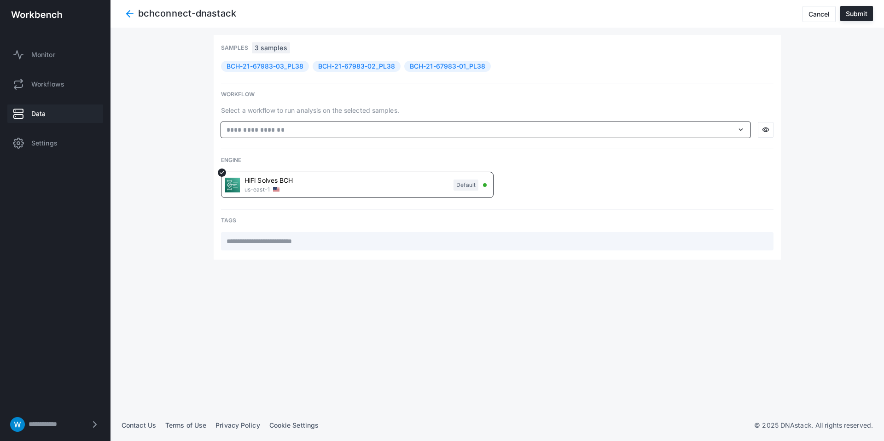
click at [376, 127] on input "text" at bounding box center [480, 130] width 508 height 10
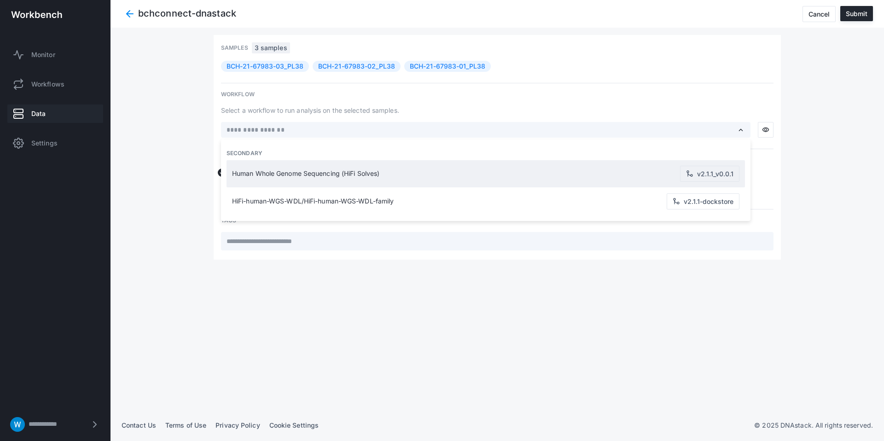
click at [447, 178] on div "Human Whole Genome Sequencing (HiFi Solves) v2.1.1_v0.0.1" at bounding box center [485, 173] width 511 height 27
type input "**********"
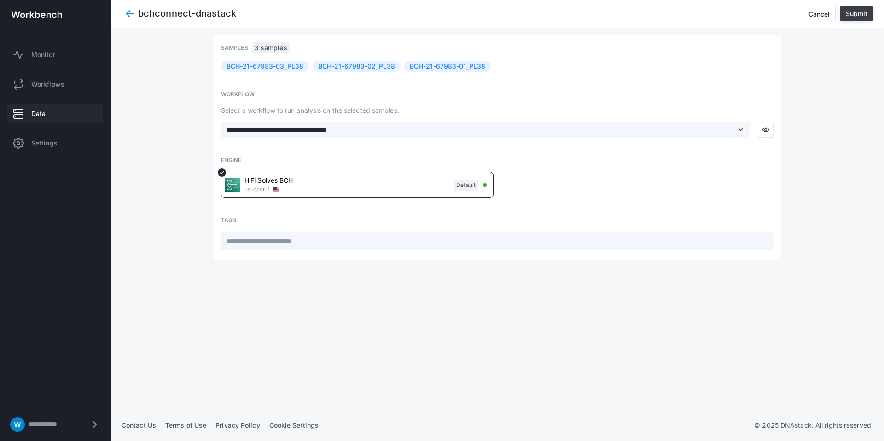
click at [849, 14] on div "Submit" at bounding box center [857, 14] width 22 height 8
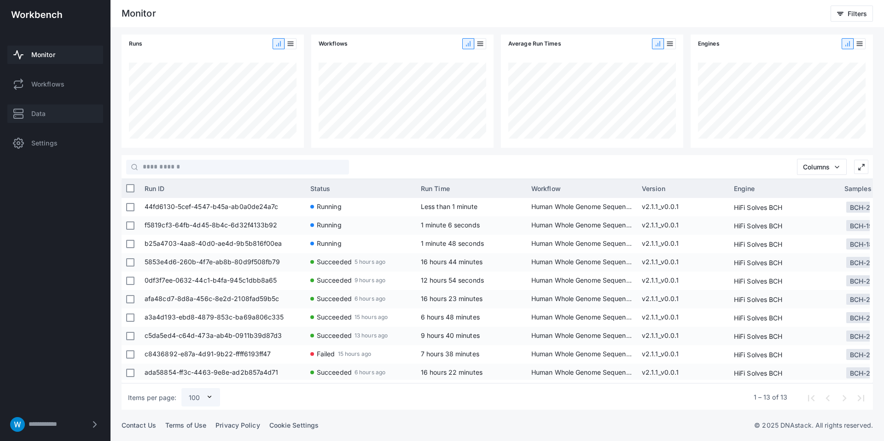
click at [41, 111] on span "Data" at bounding box center [38, 113] width 14 height 9
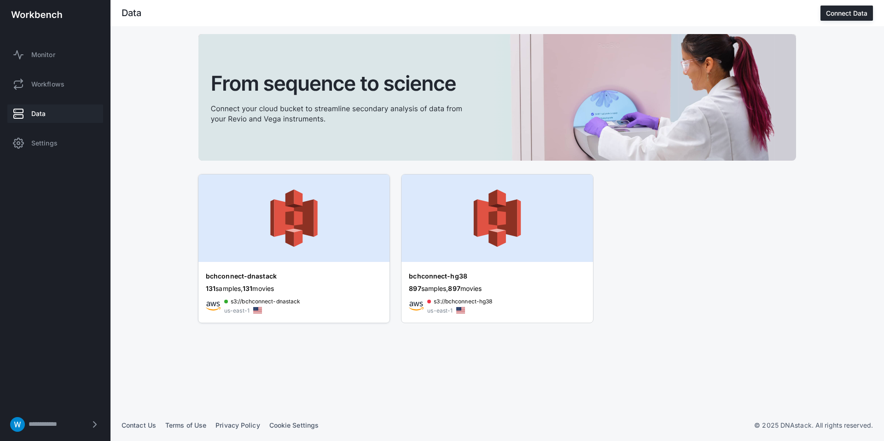
click at [278, 234] on img at bounding box center [293, 218] width 191 height 87
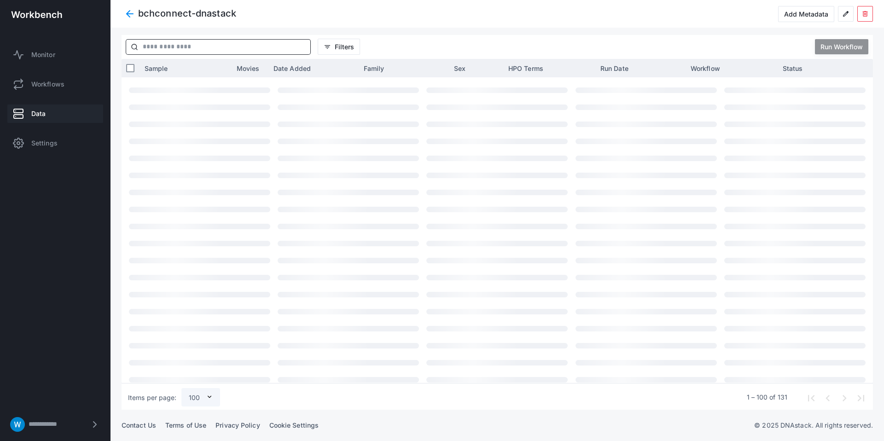
click at [186, 41] on input "text" at bounding box center [224, 47] width 172 height 15
paste input "**********"
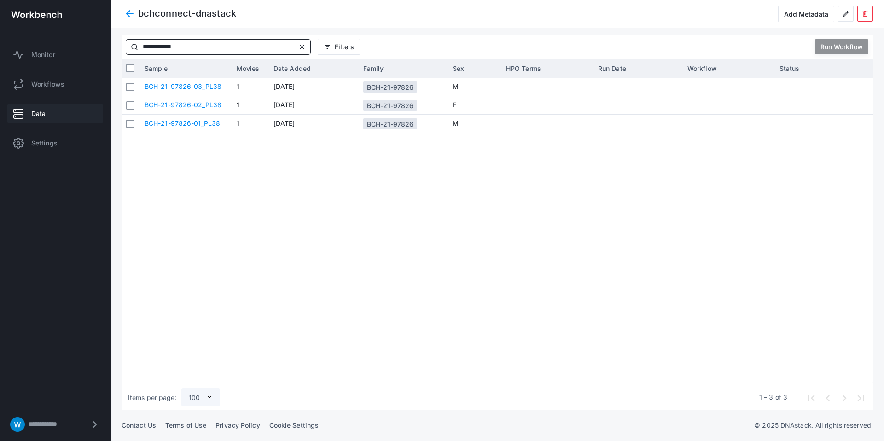
type input "**********"
click at [853, 42] on button "Run Workflow" at bounding box center [841, 46] width 53 height 15
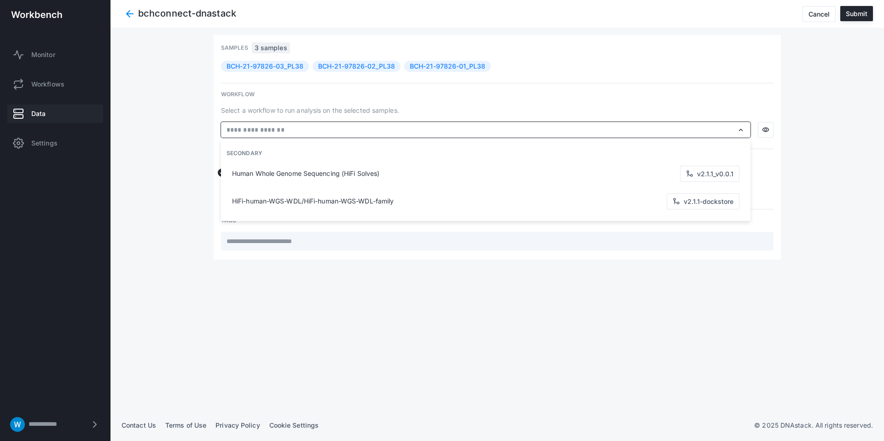
click at [612, 128] on input "text" at bounding box center [480, 130] width 508 height 10
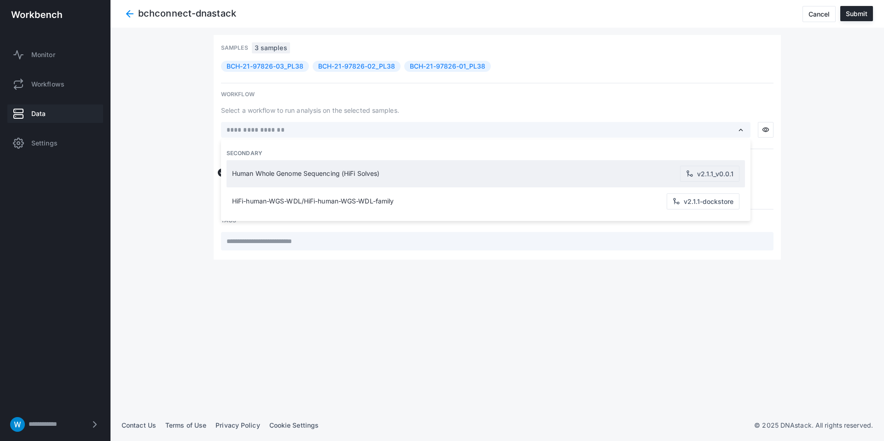
click at [359, 164] on div "Human Whole Genome Sequencing (HiFi Solves) v2.1.1_v0.0.1" at bounding box center [485, 173] width 511 height 27
type input "**********"
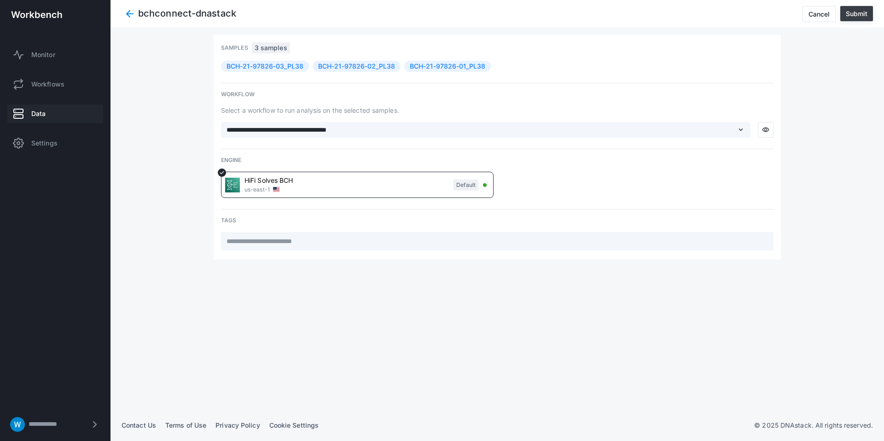
click at [862, 17] on button "Submit" at bounding box center [856, 13] width 33 height 15
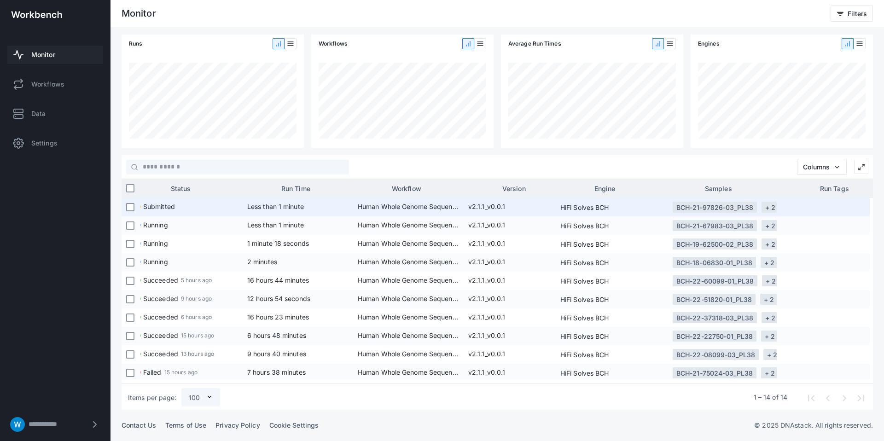
scroll to position [0, 174]
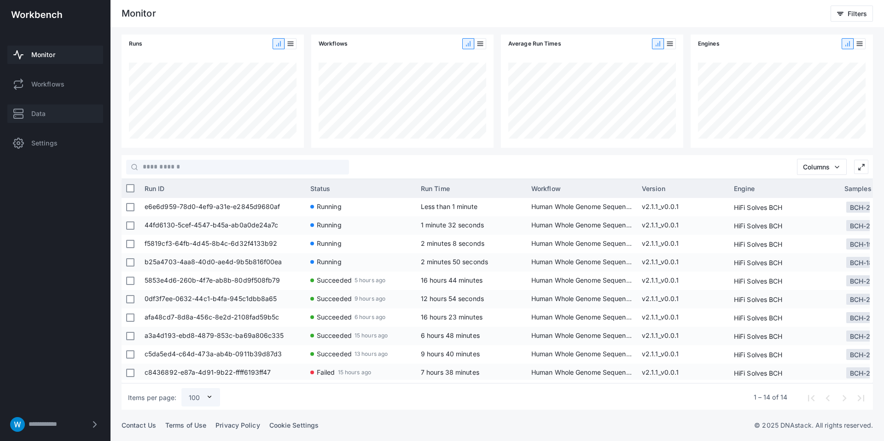
click at [40, 109] on span "Data" at bounding box center [38, 113] width 14 height 9
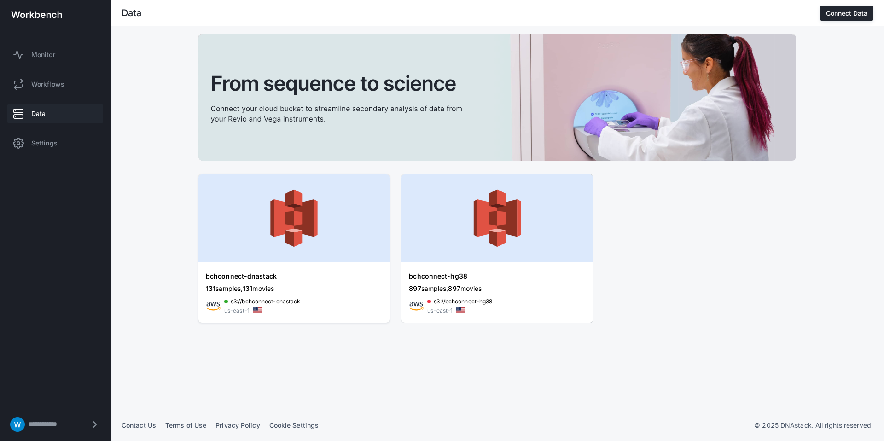
click at [308, 201] on img at bounding box center [293, 218] width 191 height 87
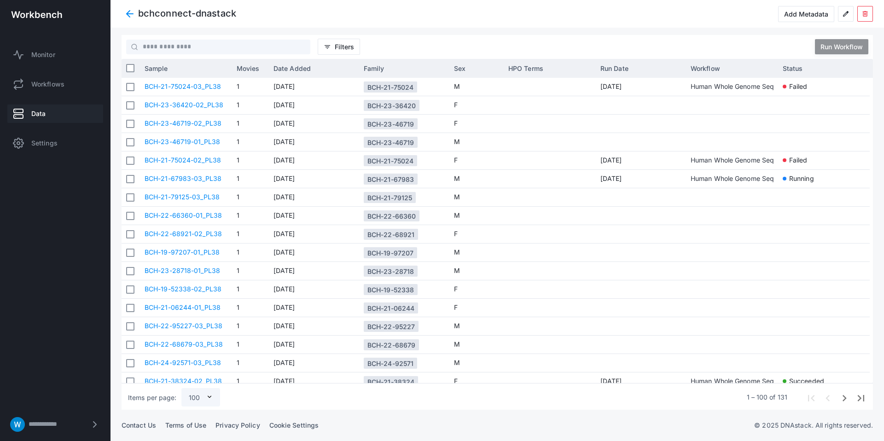
click at [204, 55] on div "filter_list Filters Run Workflow" at bounding box center [498, 47] width 752 height 26
click at [205, 51] on input "text" at bounding box center [224, 47] width 172 height 15
paste input "**********"
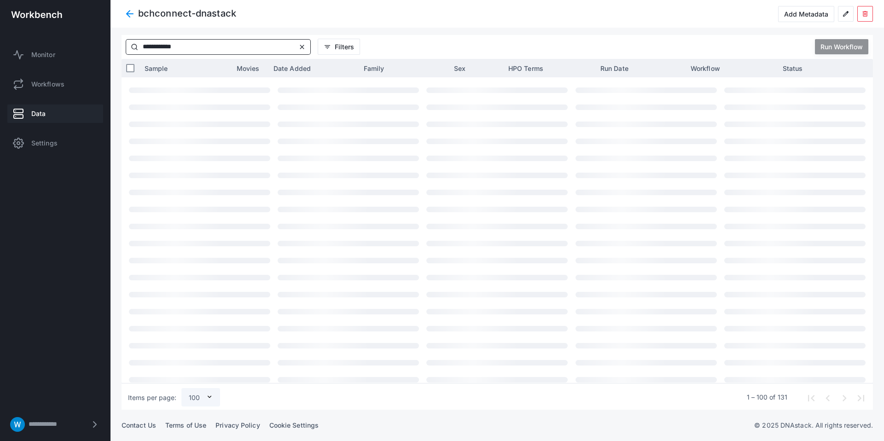
type input "**********"
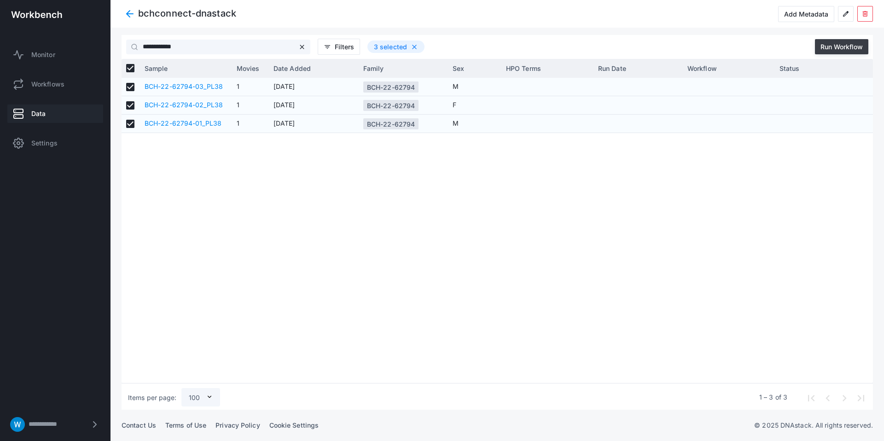
click at [832, 47] on div "Run Workflow" at bounding box center [842, 47] width 42 height 8
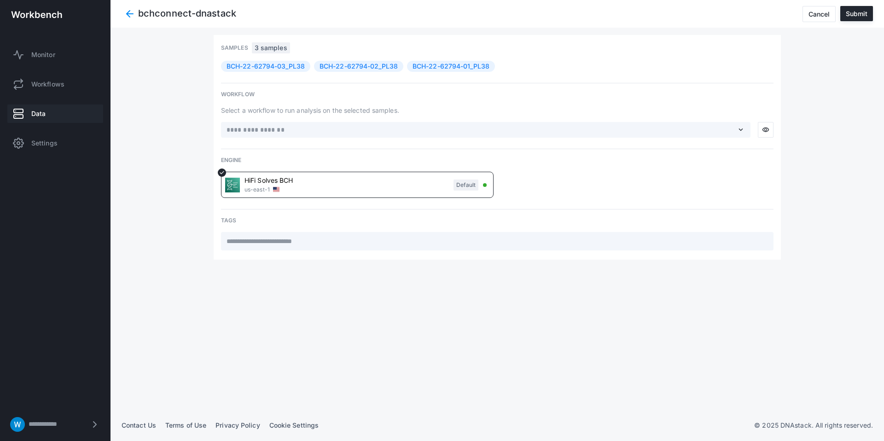
click at [439, 141] on section "Workflow Select a workflow to run analysis on the selected samples. expand_more…" at bounding box center [497, 116] width 553 height 66
click at [439, 128] on input "text" at bounding box center [480, 130] width 508 height 10
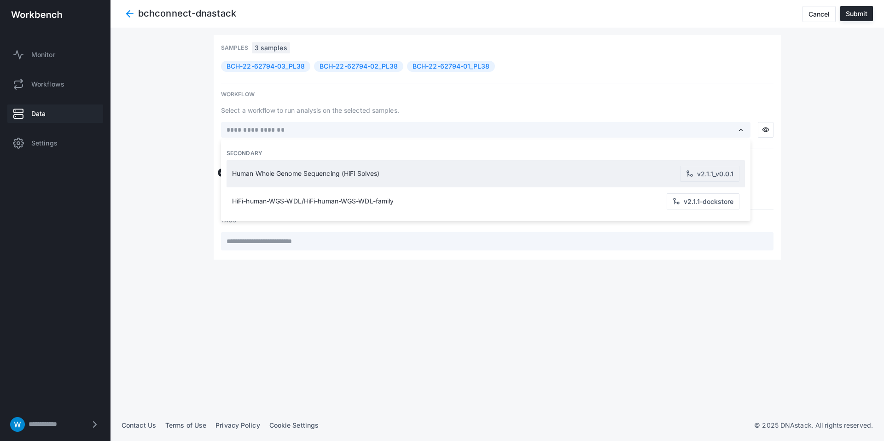
click at [417, 175] on span "Human Whole Genome Sequencing (HiFi Solves)" at bounding box center [456, 174] width 448 height 8
type input "**********"
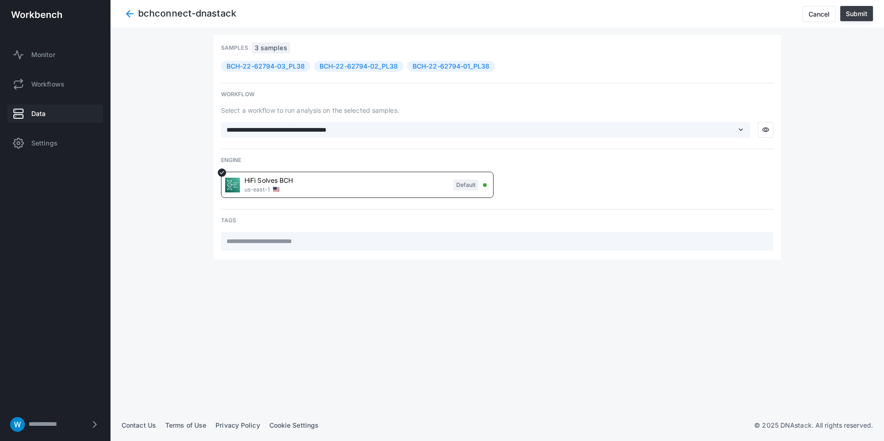
click at [853, 16] on div "Submit" at bounding box center [857, 14] width 22 height 8
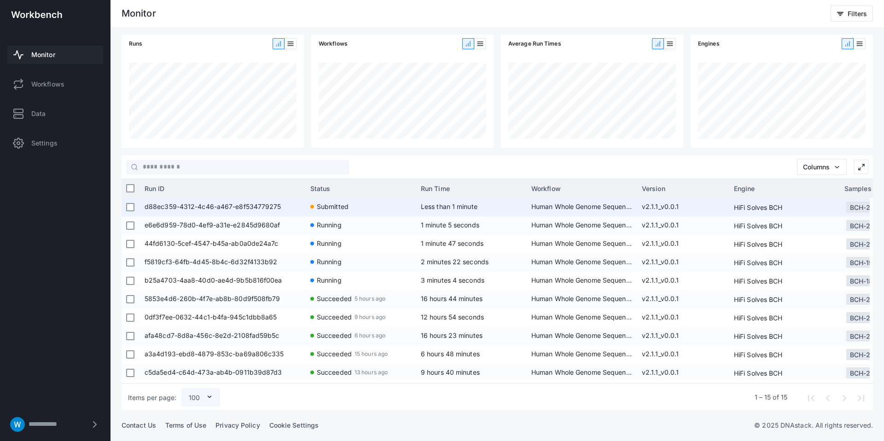
scroll to position [5, 0]
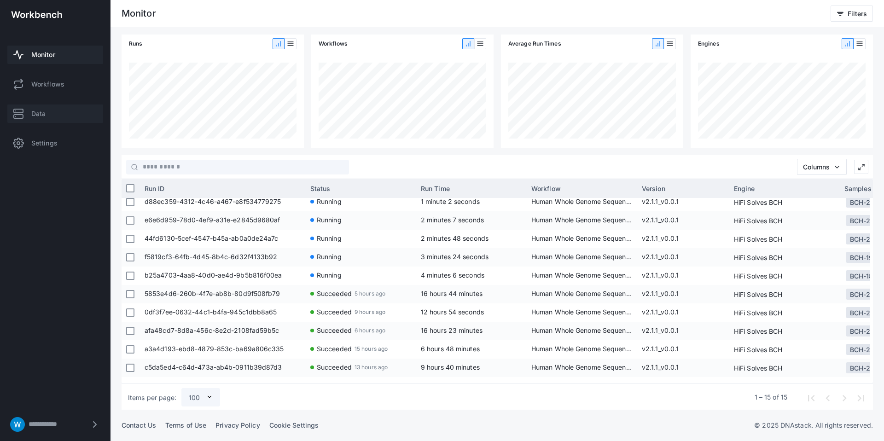
click at [53, 110] on link "Data" at bounding box center [55, 114] width 96 height 18
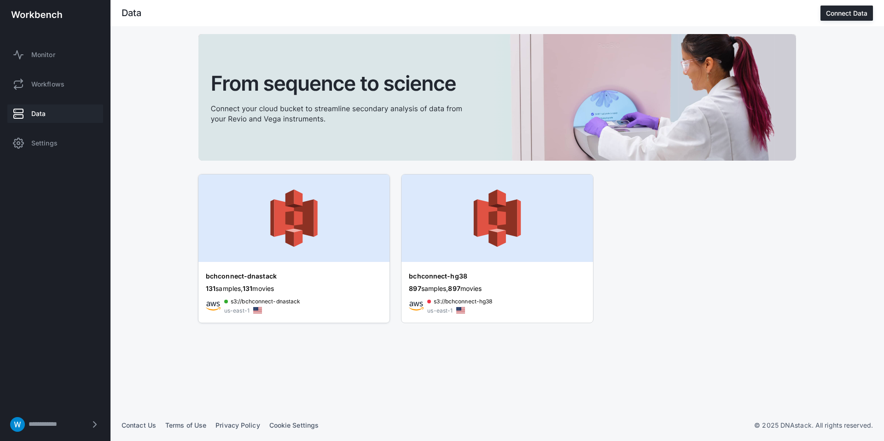
click at [287, 203] on img at bounding box center [293, 218] width 191 height 87
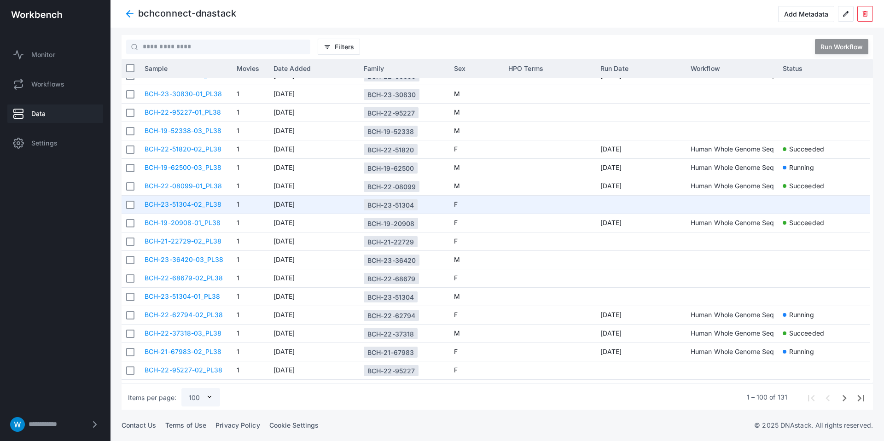
scroll to position [1540, 0]
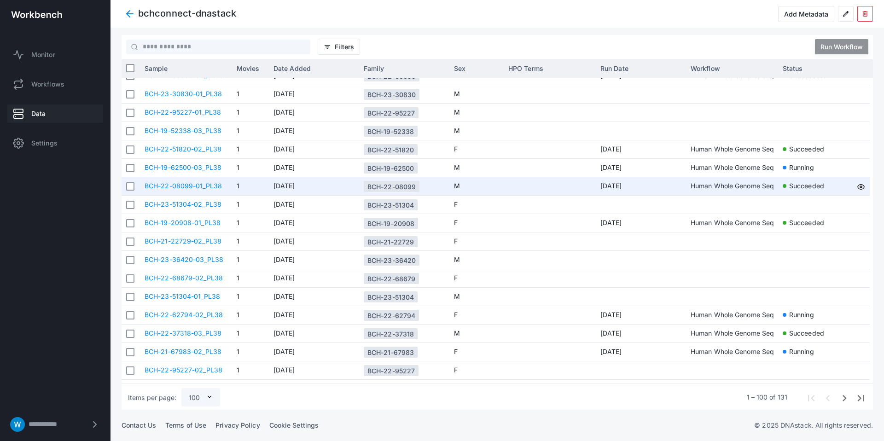
click at [812, 186] on span "Succeeded" at bounding box center [806, 185] width 35 height 17
click at [860, 185] on icon at bounding box center [860, 186] width 7 height 7
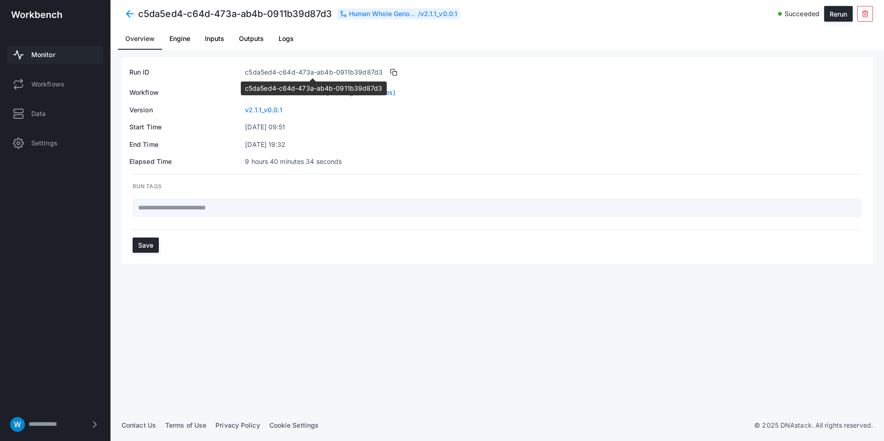
click at [293, 70] on span "c5da5ed4-c64d-473a-ab4b-0911b39d87d3" at bounding box center [314, 72] width 138 height 9
drag, startPoint x: 184, startPoint y: 42, endPoint x: 189, endPoint y: 41, distance: 5.1
click at [184, 42] on span "Engine" at bounding box center [179, 39] width 21 height 22
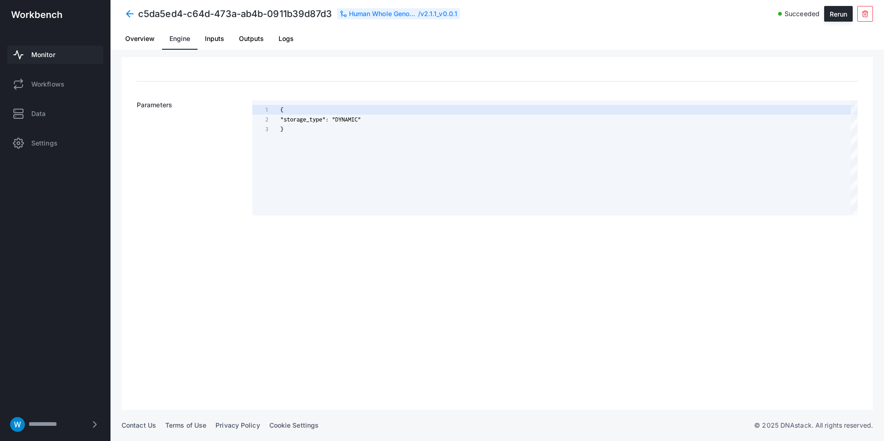
scroll to position [19, 0]
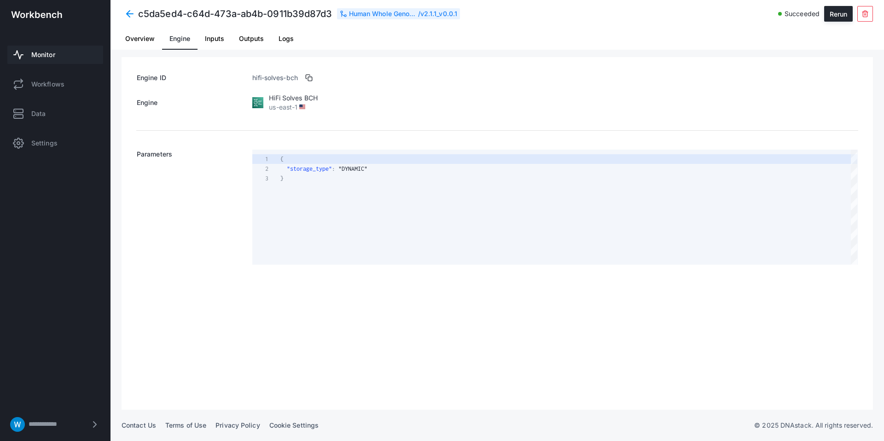
click at [210, 41] on span "Inputs" at bounding box center [214, 38] width 19 height 6
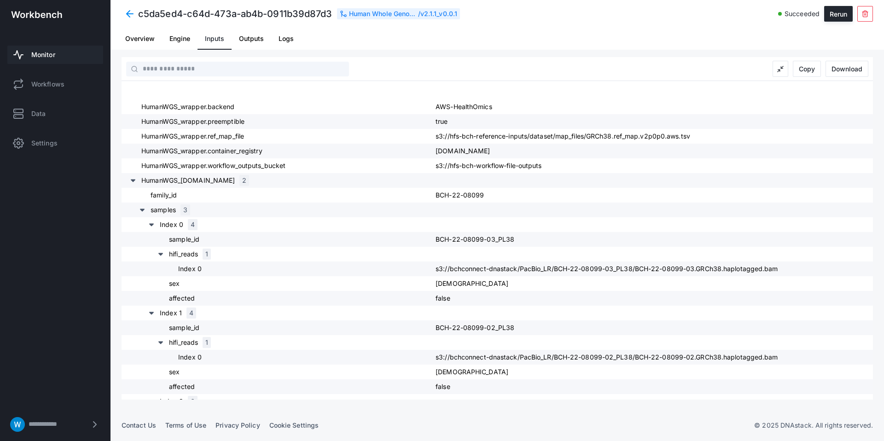
click at [261, 47] on span "Outputs" at bounding box center [251, 39] width 25 height 22
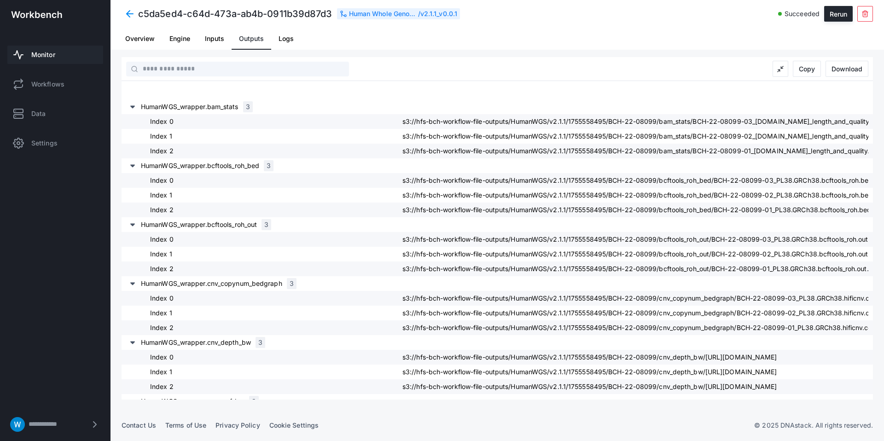
click at [128, 17] on span at bounding box center [130, 14] width 17 height 17
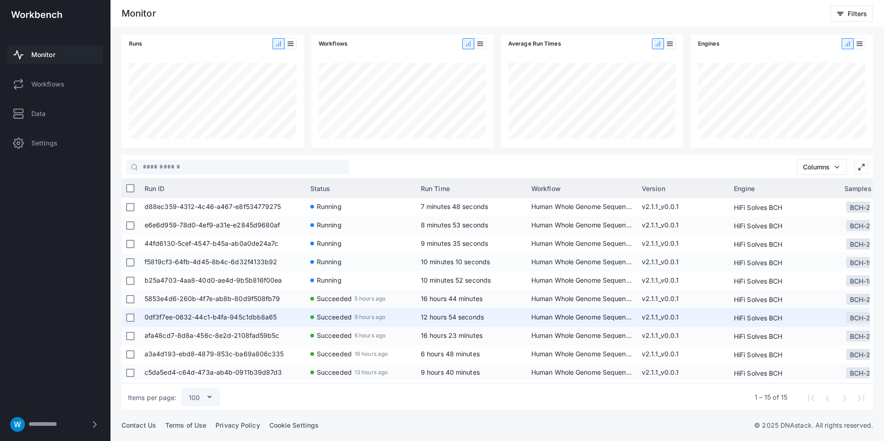
click at [265, 309] on span "0df3f7ee-0632-44c1-b4fa-945c1dbb8a65" at bounding box center [223, 318] width 157 height 18
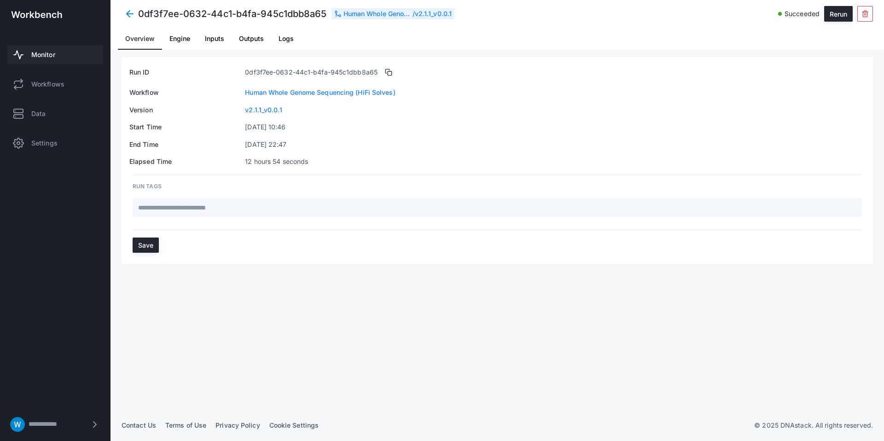
click at [247, 39] on span "Outputs" at bounding box center [251, 38] width 25 height 6
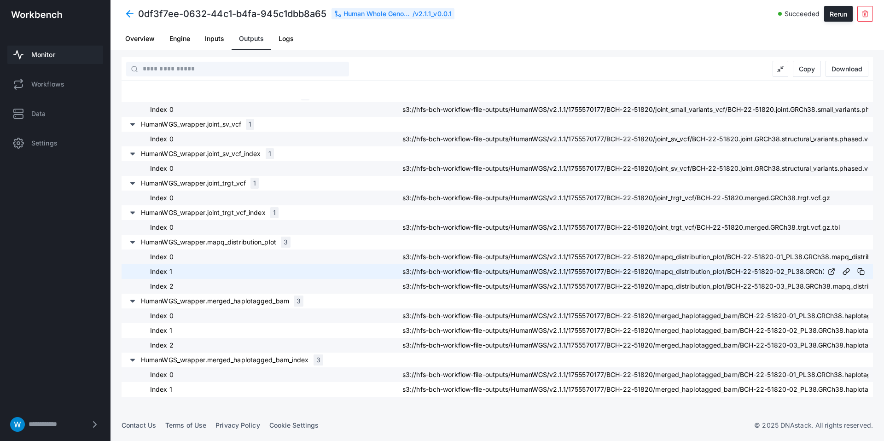
scroll to position [1190, 0]
